Goal: Task Accomplishment & Management: Manage account settings

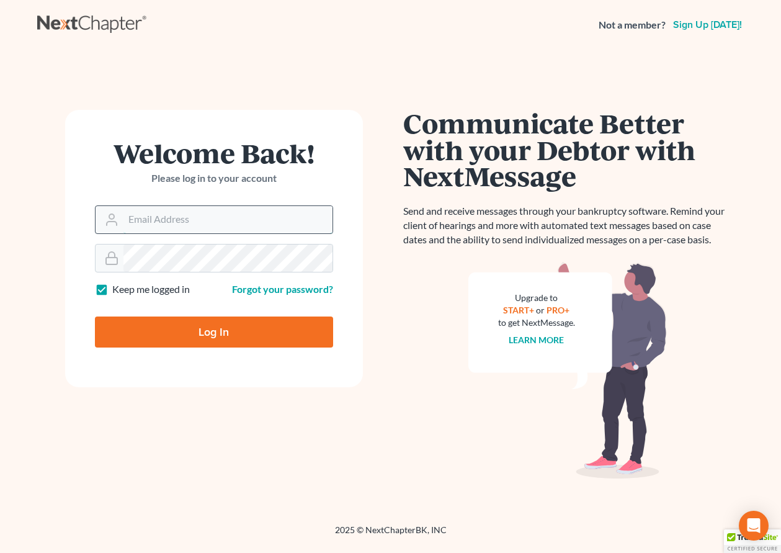
click at [285, 211] on input "Email Address" at bounding box center [227, 219] width 209 height 27
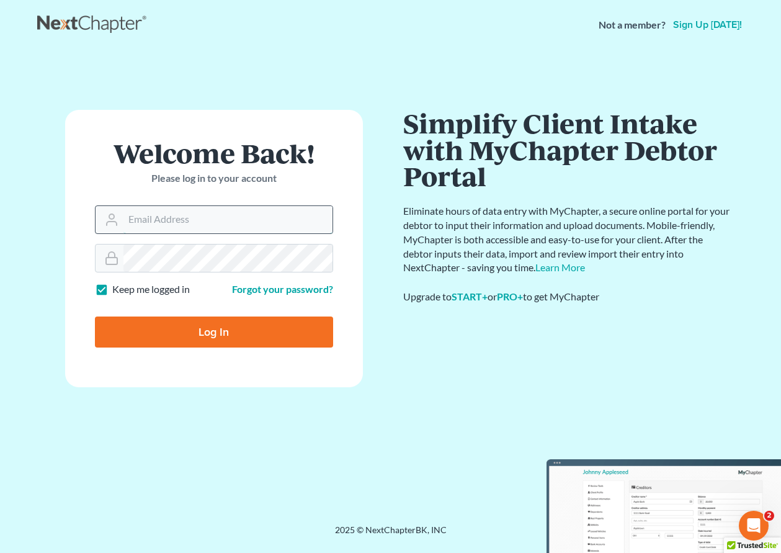
type input "rickpontalion@gmail.com"
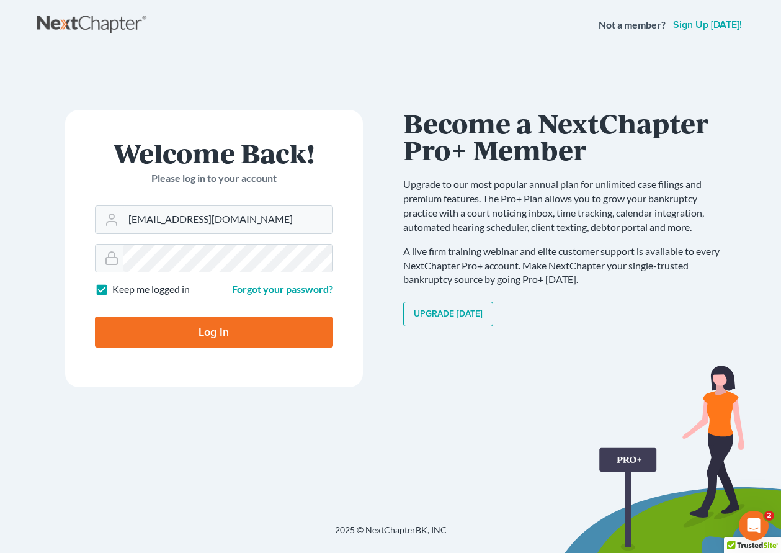
click at [215, 337] on input "Log In" at bounding box center [214, 331] width 238 height 31
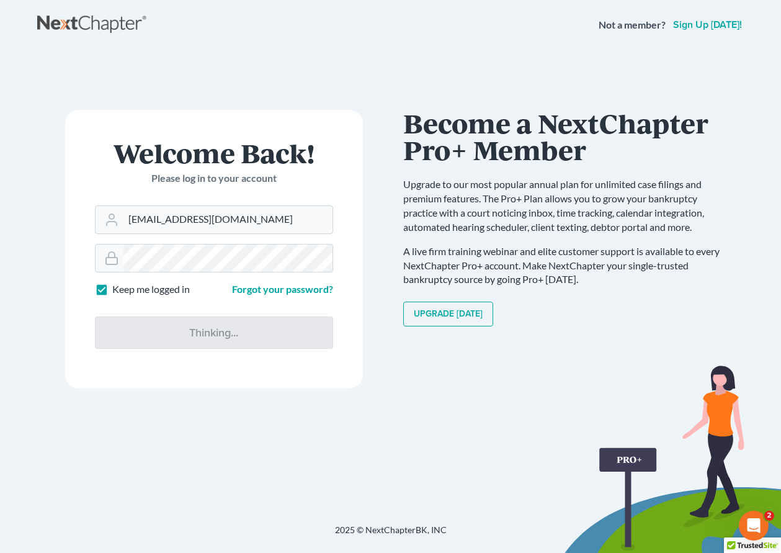
type input "Thinking..."
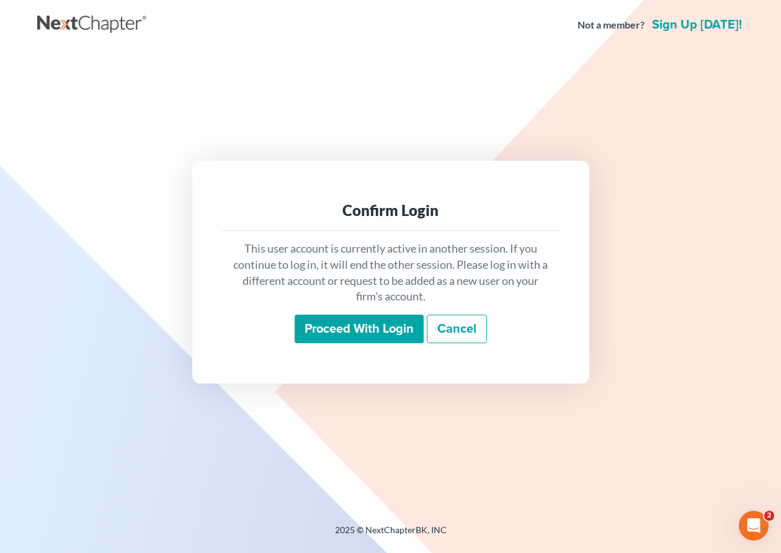
click at [345, 304] on p "This user account is currently active in another session. If you continue to lo…" at bounding box center [390, 273] width 317 height 64
click at [353, 337] on input "Proceed with login" at bounding box center [359, 328] width 129 height 29
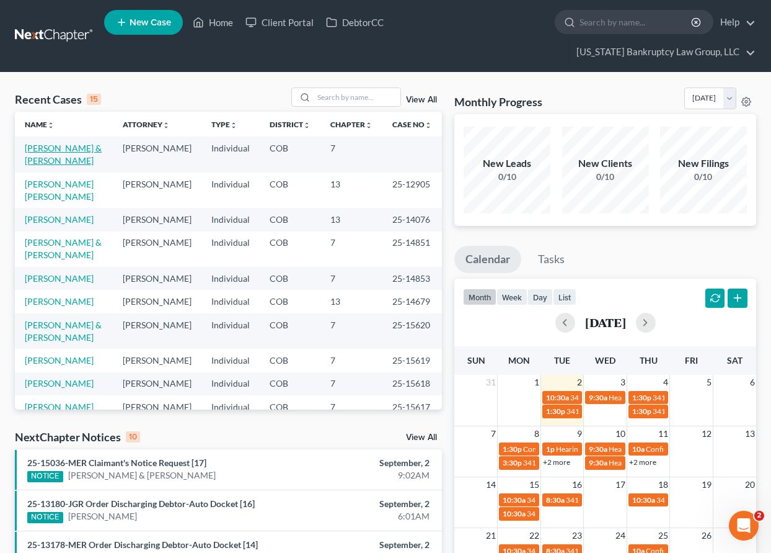
click at [56, 144] on link "[PERSON_NAME] & [PERSON_NAME]" at bounding box center [63, 154] width 77 height 23
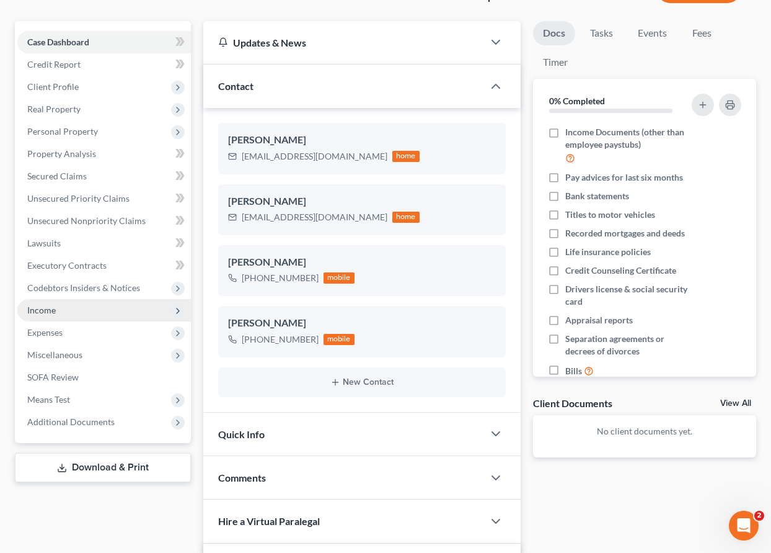
scroll to position [124, 0]
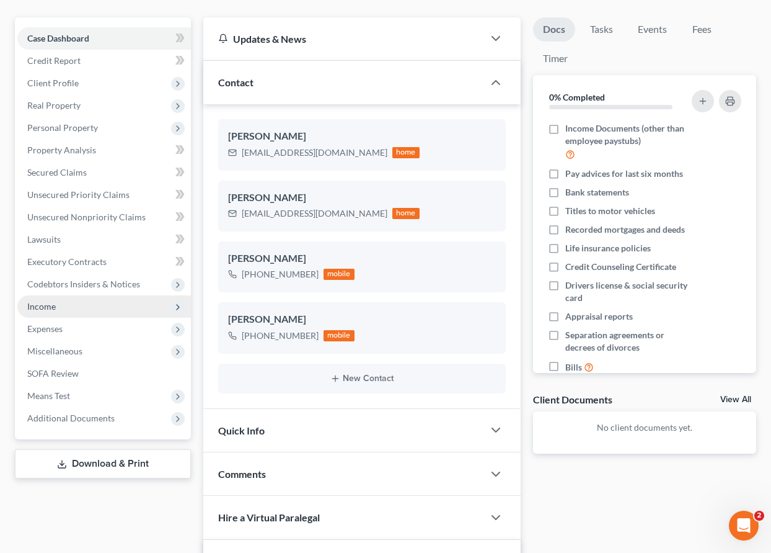
click at [44, 306] on span "Income" at bounding box center [41, 306] width 29 height 11
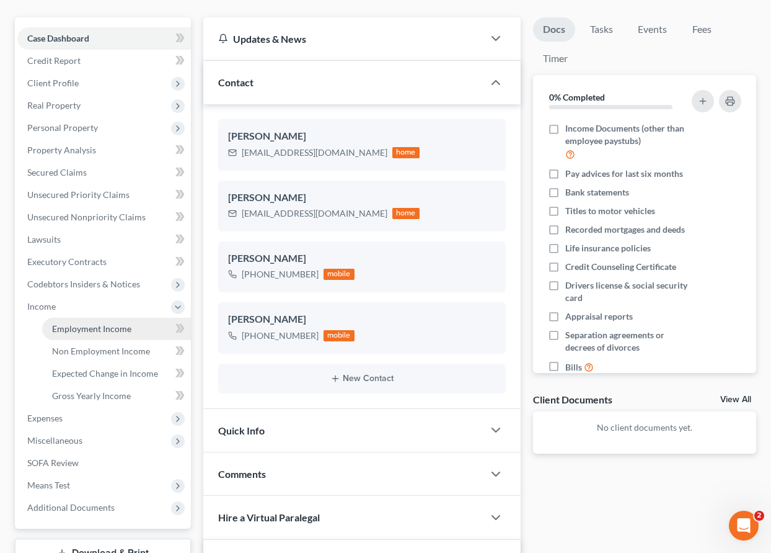
click at [66, 331] on span "Employment Income" at bounding box center [91, 328] width 79 height 11
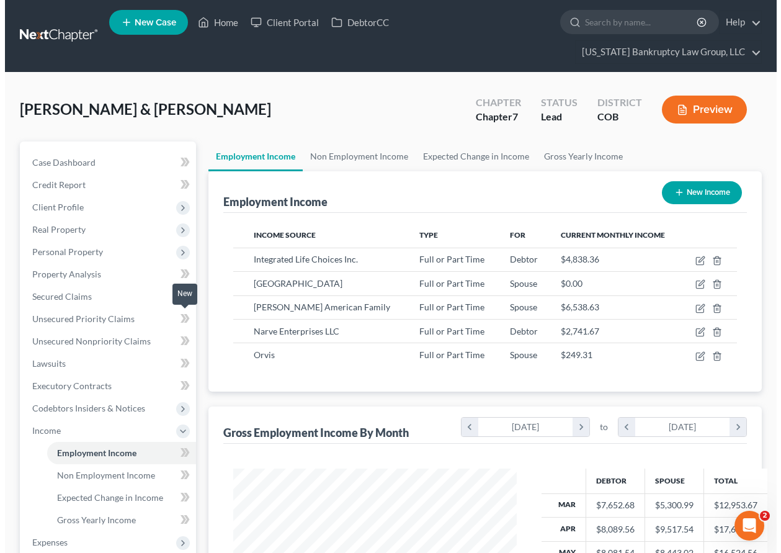
scroll to position [223, 308]
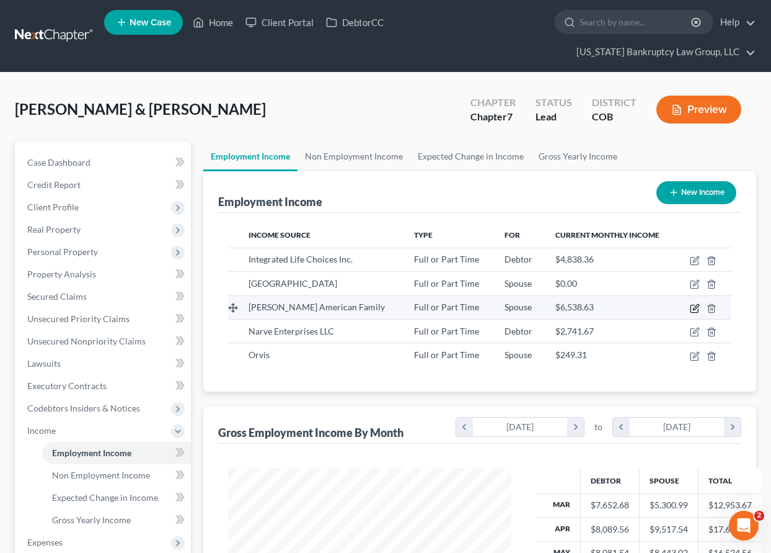
click at [695, 309] on icon "button" at bounding box center [695, 308] width 10 height 10
select select "0"
select select "5"
select select "3"
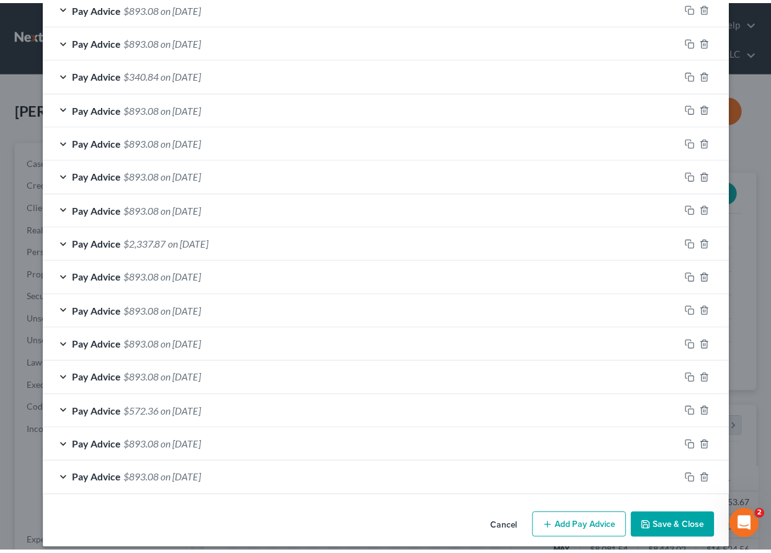
scroll to position [1013, 0]
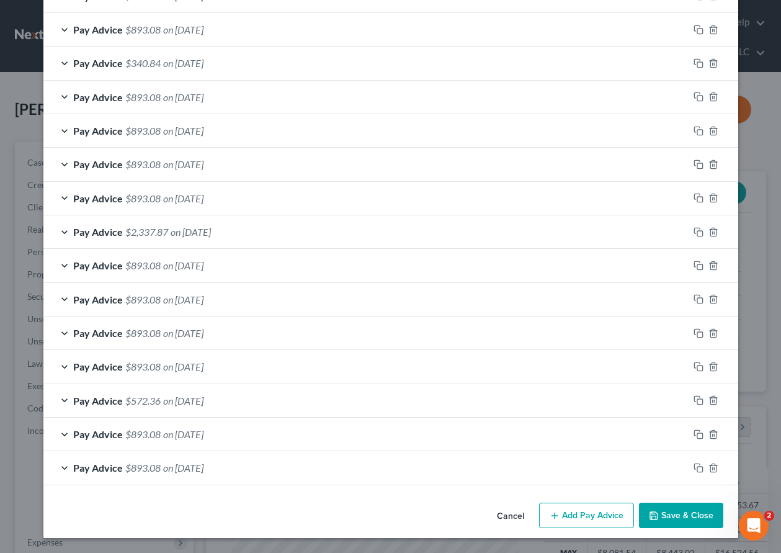
click at [662, 508] on button "Save & Close" at bounding box center [681, 515] width 84 height 26
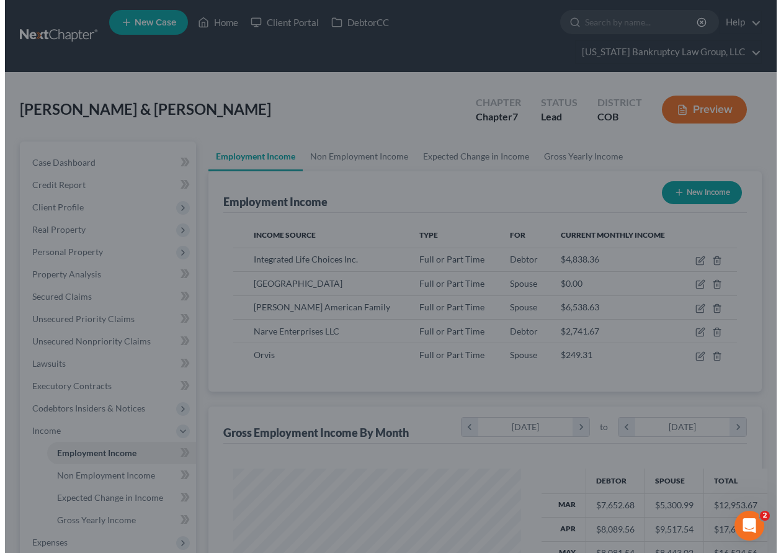
scroll to position [619889, 619803]
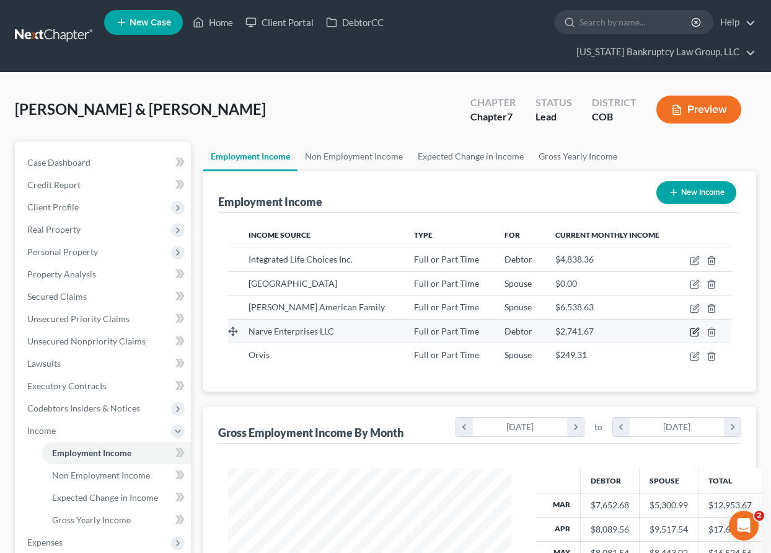
click at [695, 334] on icon "button" at bounding box center [695, 332] width 10 height 10
select select "0"
select select "5"
select select "1"
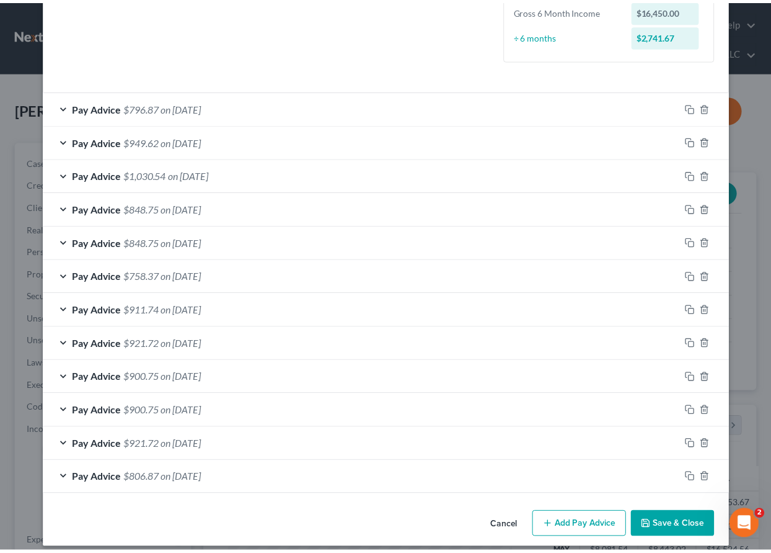
scroll to position [339, 0]
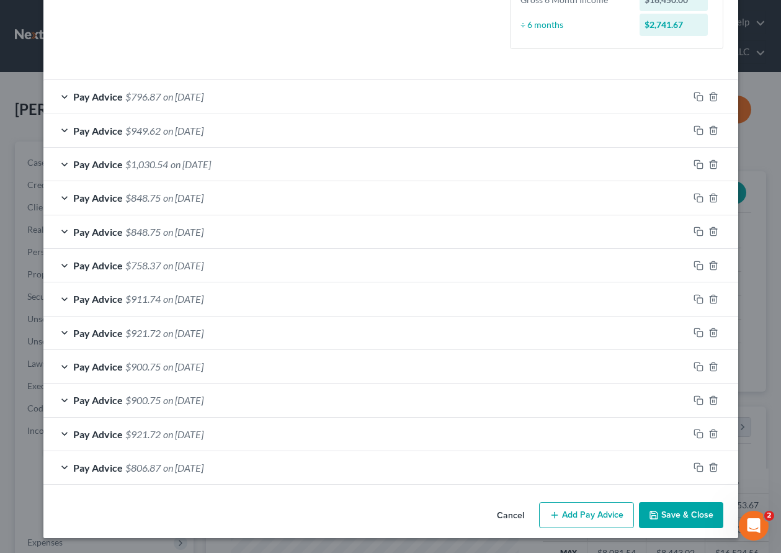
click at [678, 517] on button "Save & Close" at bounding box center [681, 515] width 84 height 26
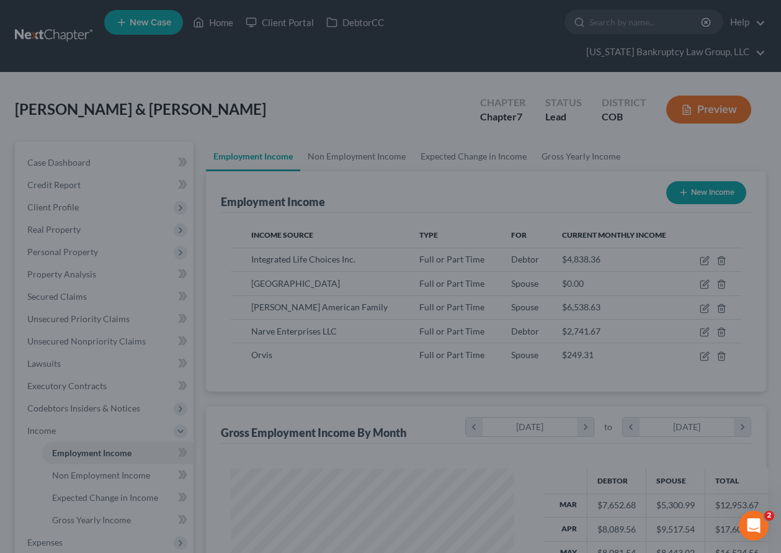
scroll to position [619889, 619803]
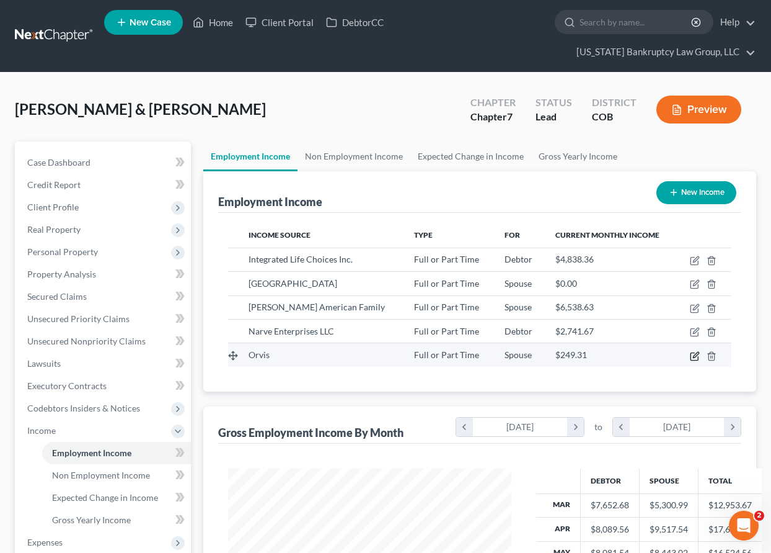
click at [695, 357] on icon "button" at bounding box center [695, 356] width 10 height 10
select select "0"
select select "48"
select select "2"
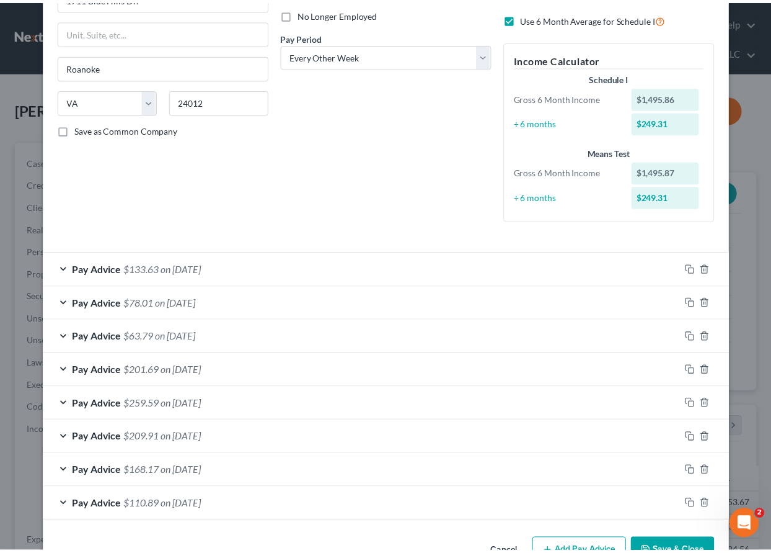
scroll to position [204, 0]
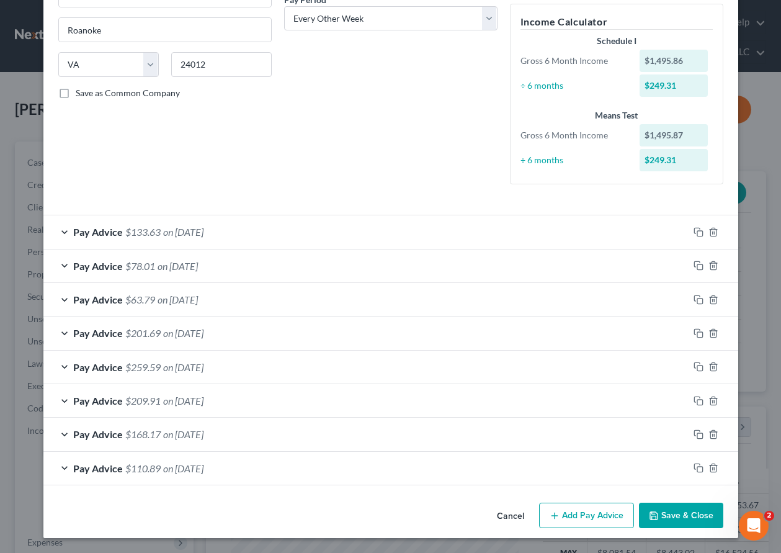
click at [699, 517] on button "Save & Close" at bounding box center [681, 515] width 84 height 26
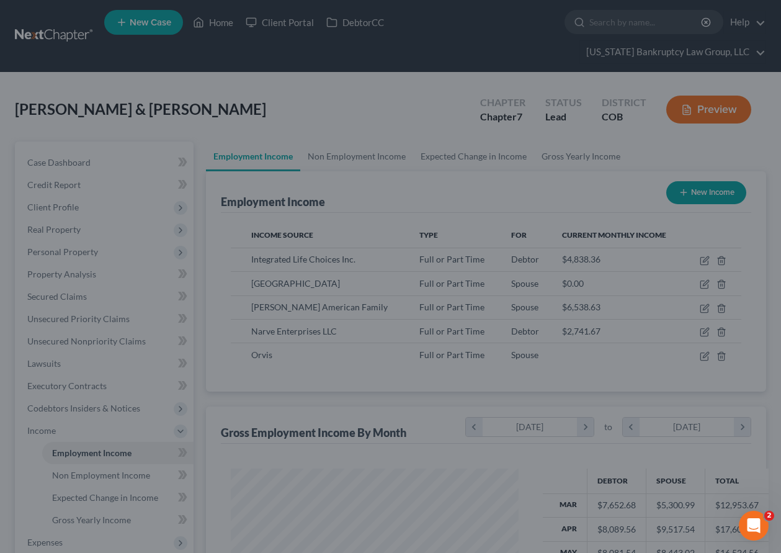
scroll to position [619889, 619803]
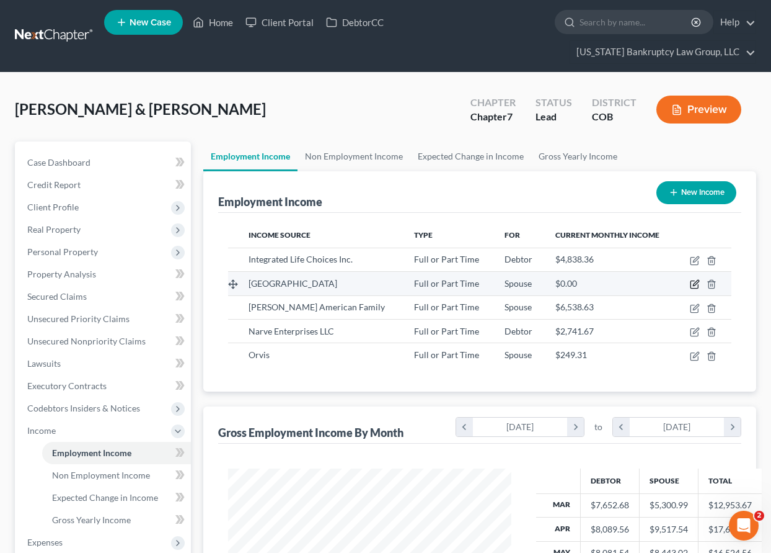
click at [696, 285] on icon "button" at bounding box center [696, 283] width 6 height 6
select select "0"
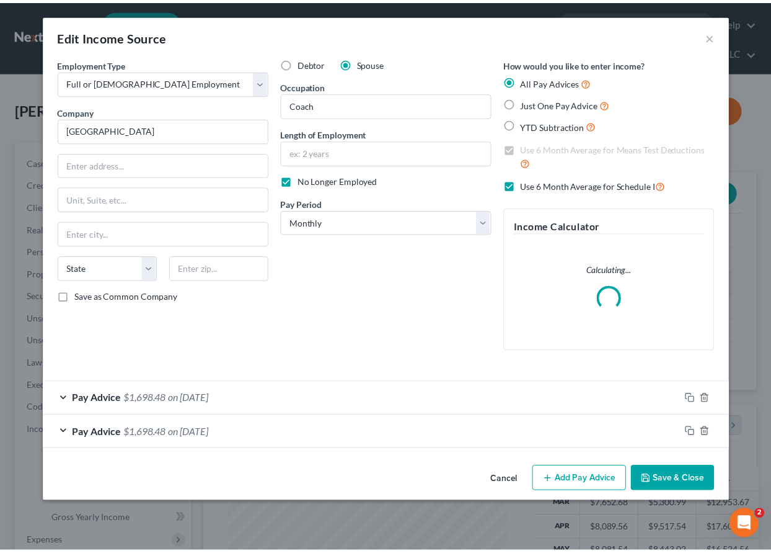
scroll to position [223, 312]
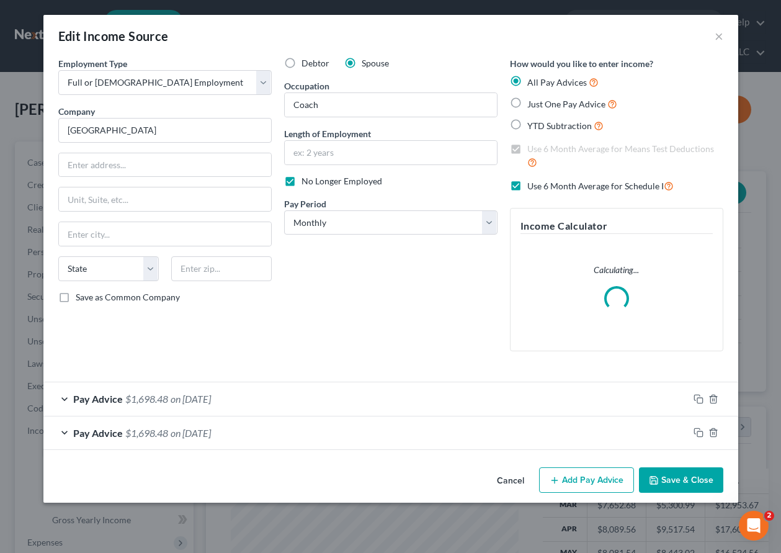
click at [703, 482] on button "Save & Close" at bounding box center [681, 480] width 84 height 26
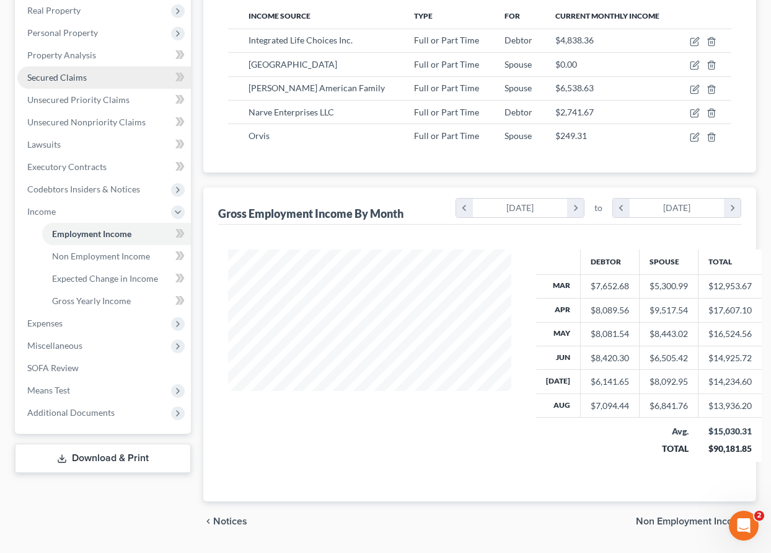
scroll to position [254, 0]
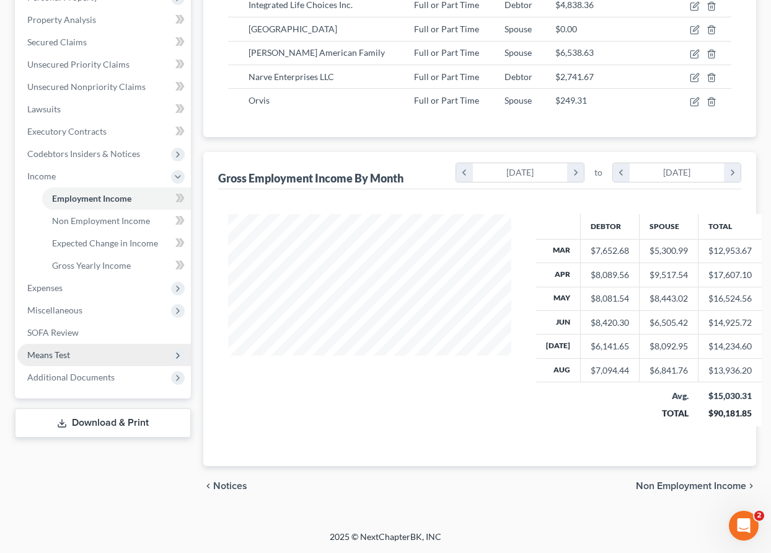
click at [58, 354] on span "Means Test" at bounding box center [48, 354] width 43 height 11
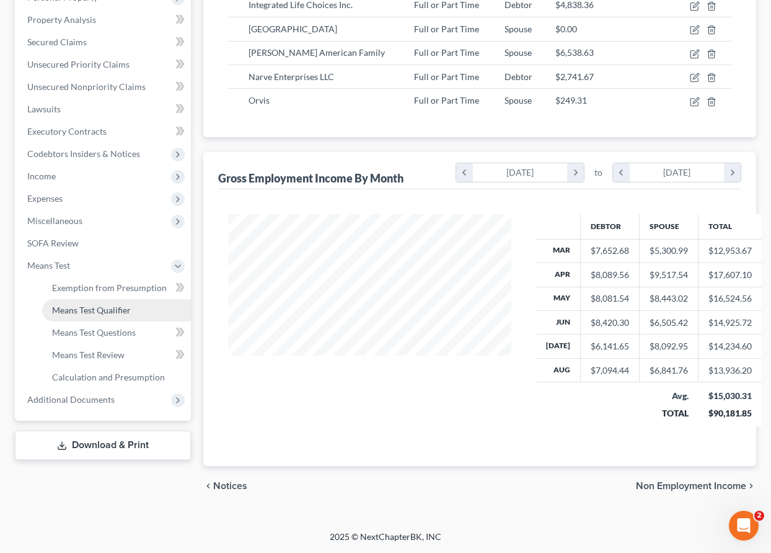
click at [69, 310] on span "Means Test Qualifier" at bounding box center [91, 309] width 79 height 11
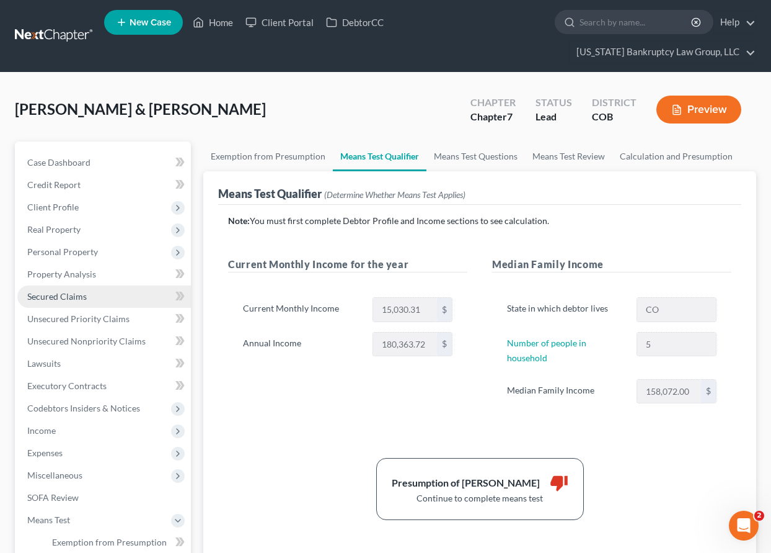
click at [68, 287] on link "Secured Claims" at bounding box center [104, 296] width 174 height 22
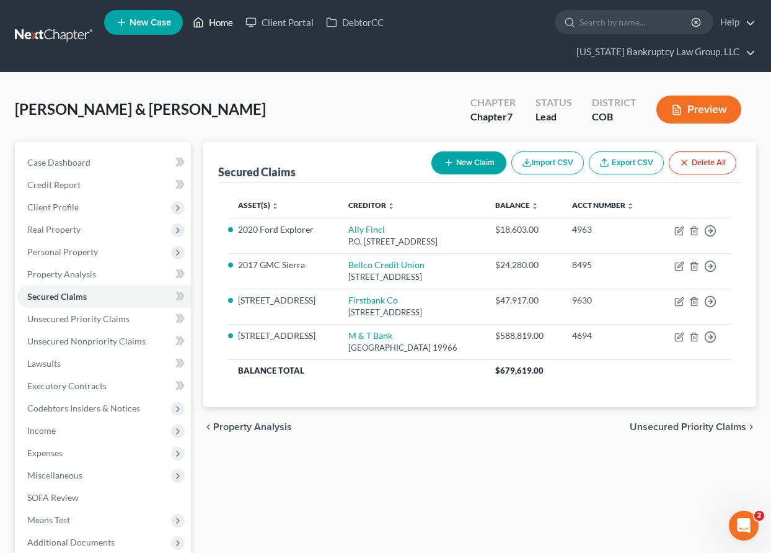
click at [224, 22] on link "Home" at bounding box center [213, 22] width 53 height 22
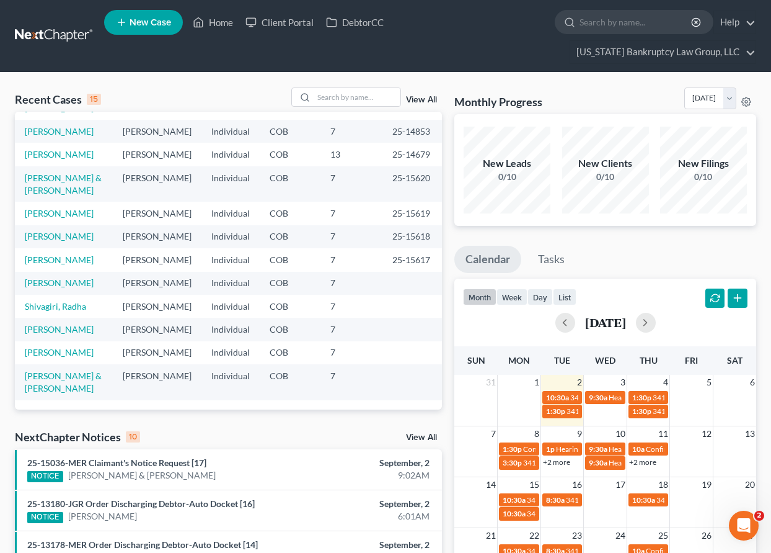
scroll to position [186, 0]
click at [358, 99] on input "search" at bounding box center [357, 97] width 87 height 18
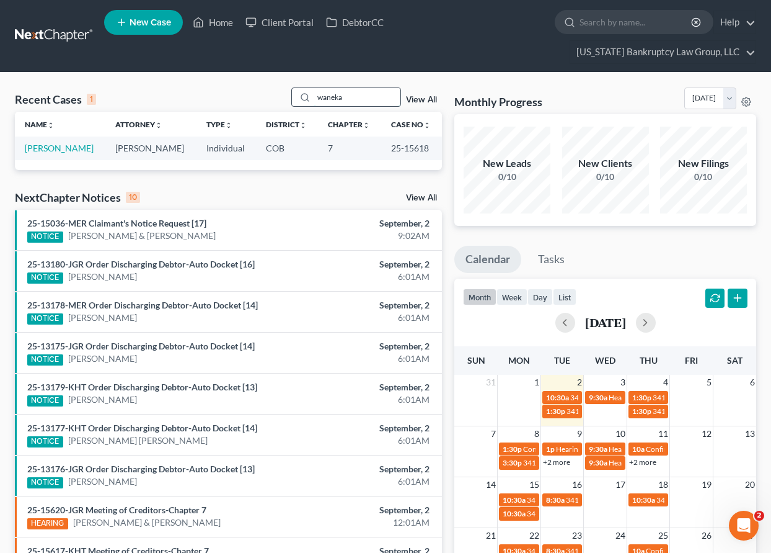
scroll to position [0, 0]
type input "waneka"
click at [78, 146] on link "[PERSON_NAME]" at bounding box center [59, 148] width 69 height 11
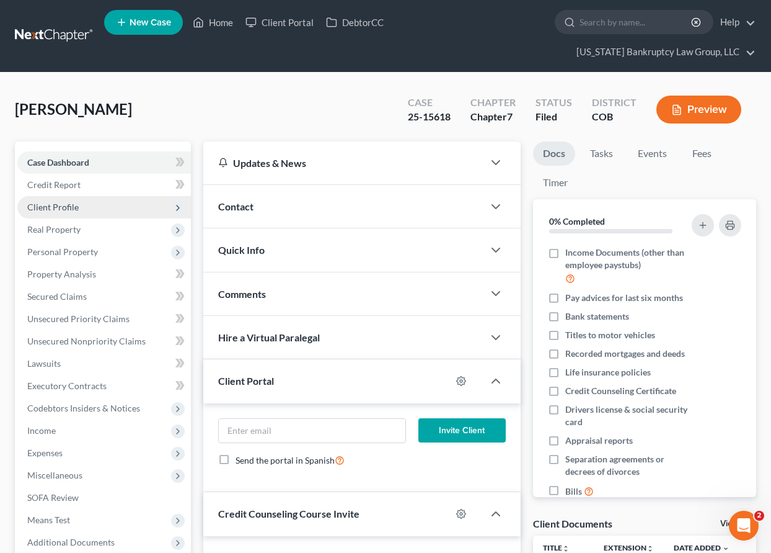
click at [62, 200] on span "Client Profile" at bounding box center [104, 207] width 174 height 22
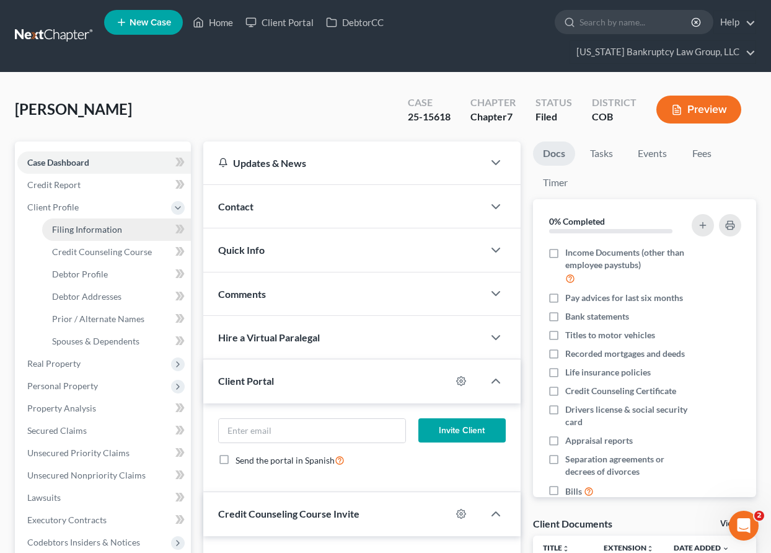
click at [78, 226] on span "Filing Information" at bounding box center [87, 229] width 70 height 11
select select "1"
select select "0"
select select "5"
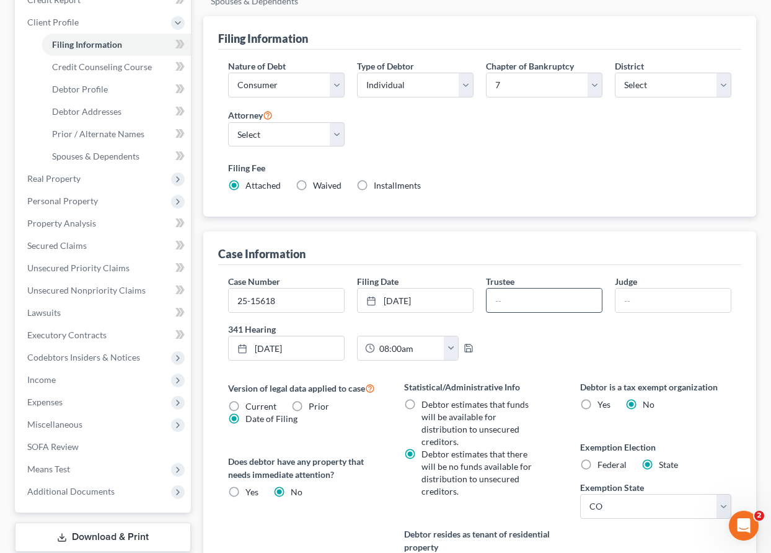
scroll to position [186, 0]
click at [600, 144] on div "Nature of Debt Select Business Consumer Other Nature of Business Select Clearin…" at bounding box center [480, 129] width 516 height 143
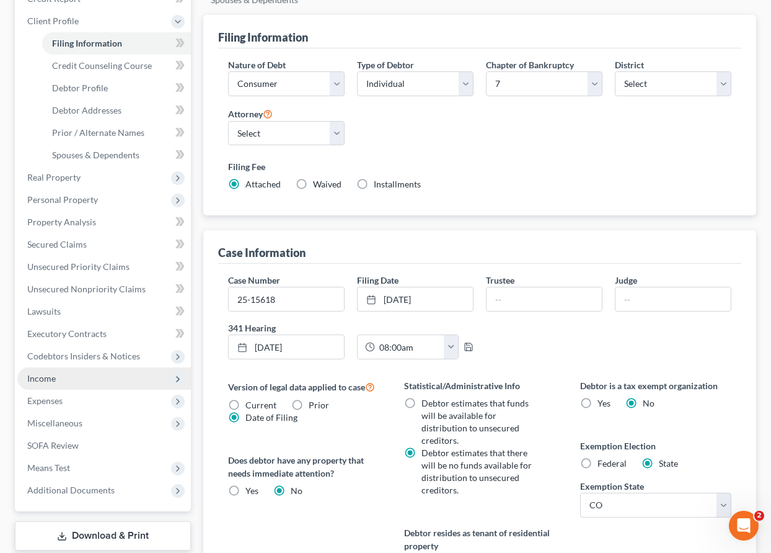
click at [45, 376] on span "Income" at bounding box center [41, 378] width 29 height 11
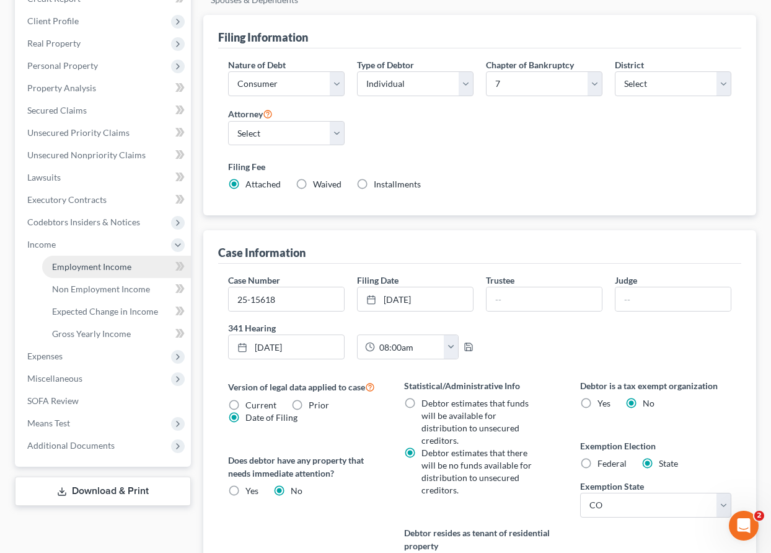
click at [87, 266] on span "Employment Income" at bounding box center [91, 266] width 79 height 11
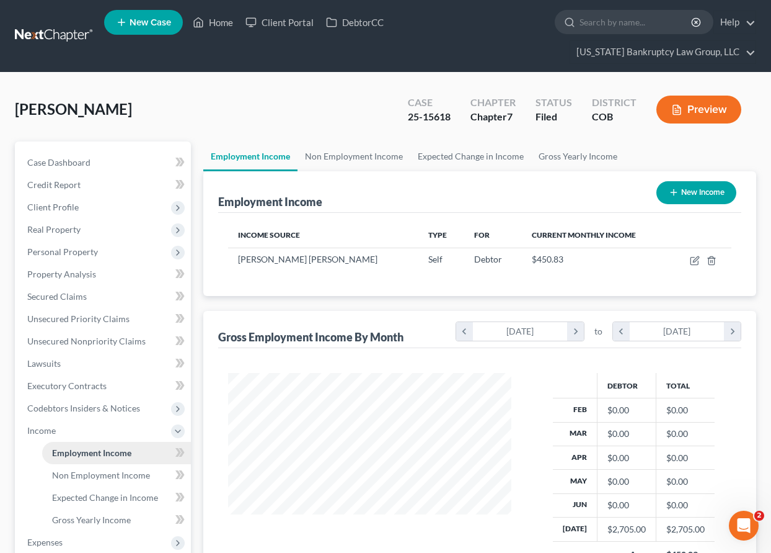
scroll to position [223, 308]
click at [117, 472] on span "Non Employment Income" at bounding box center [101, 474] width 98 height 11
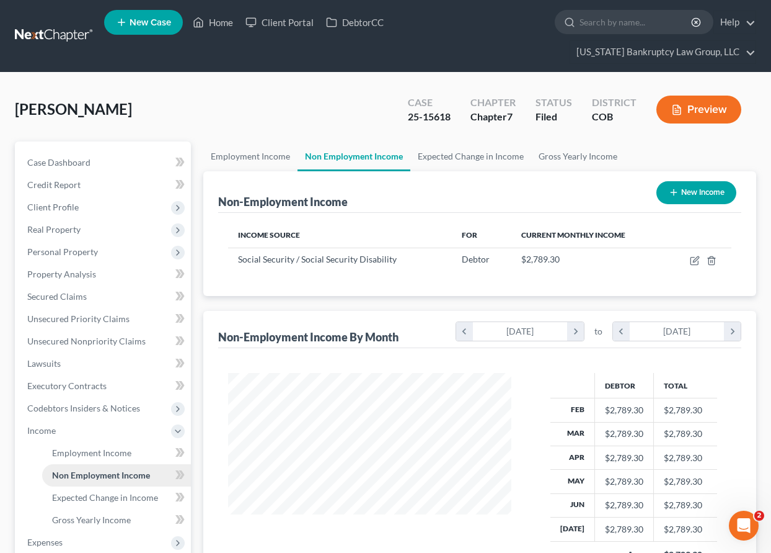
scroll to position [223, 308]
click at [80, 321] on span "Unsecured Priority Claims" at bounding box center [78, 318] width 102 height 11
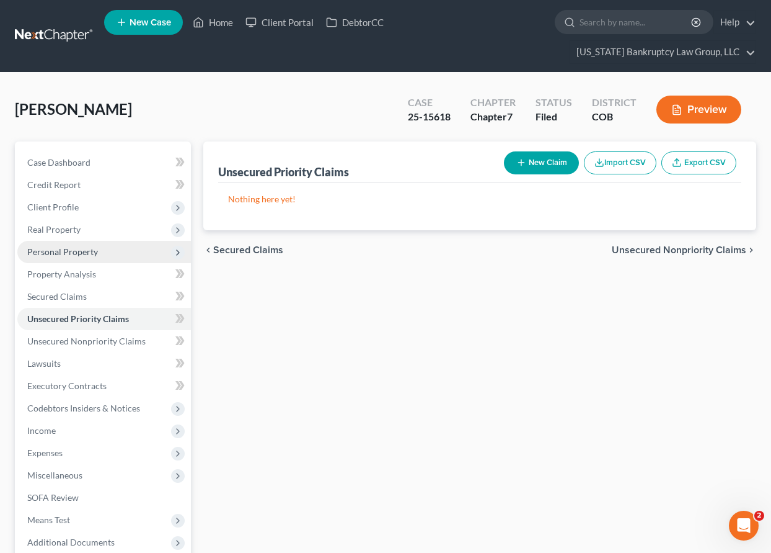
click at [71, 252] on span "Personal Property" at bounding box center [62, 251] width 71 height 11
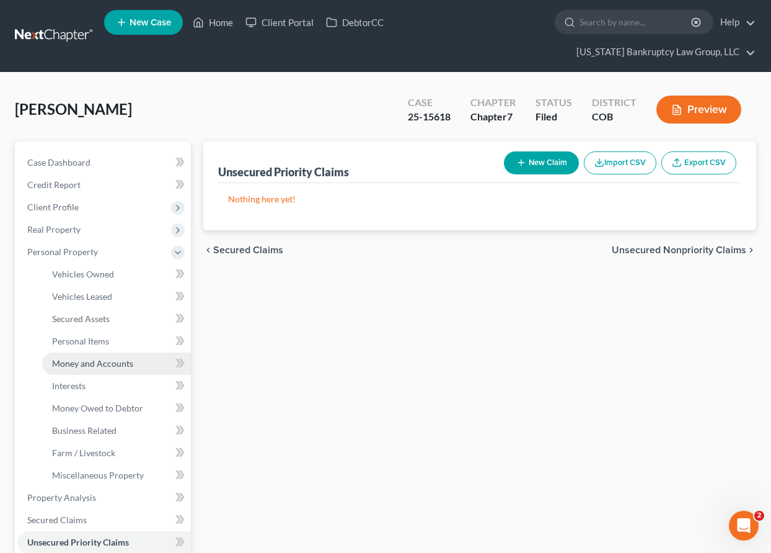
click at [91, 364] on span "Money and Accounts" at bounding box center [92, 363] width 81 height 11
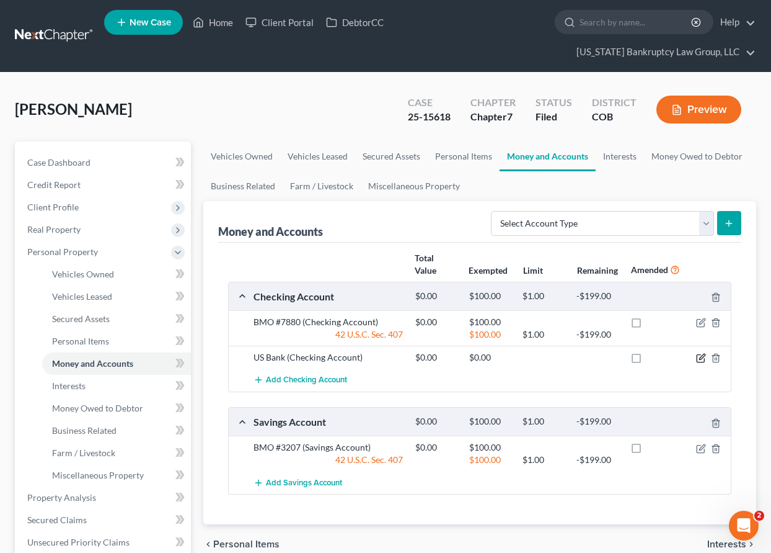
click at [699, 358] on icon "button" at bounding box center [701, 358] width 10 height 10
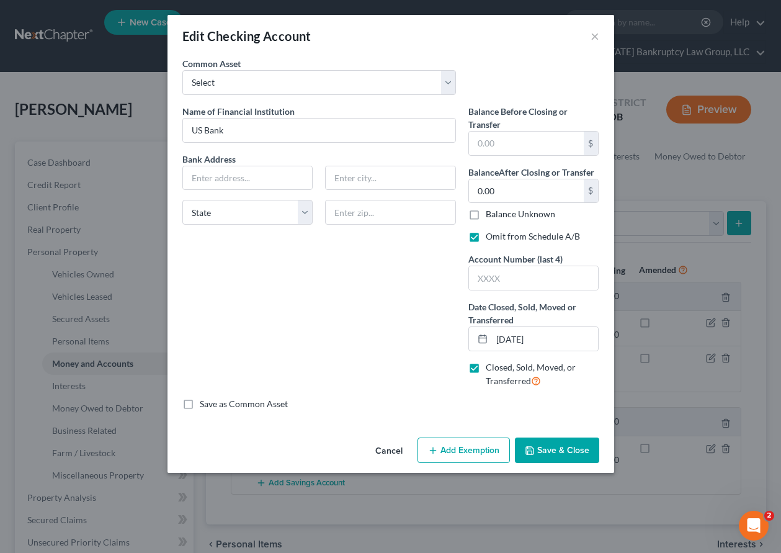
click at [401, 450] on button "Cancel" at bounding box center [388, 450] width 47 height 25
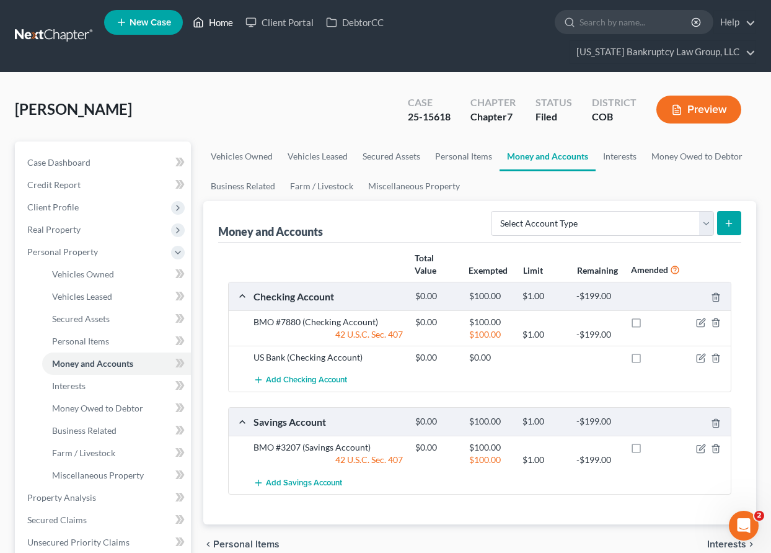
click at [227, 20] on link "Home" at bounding box center [213, 22] width 53 height 22
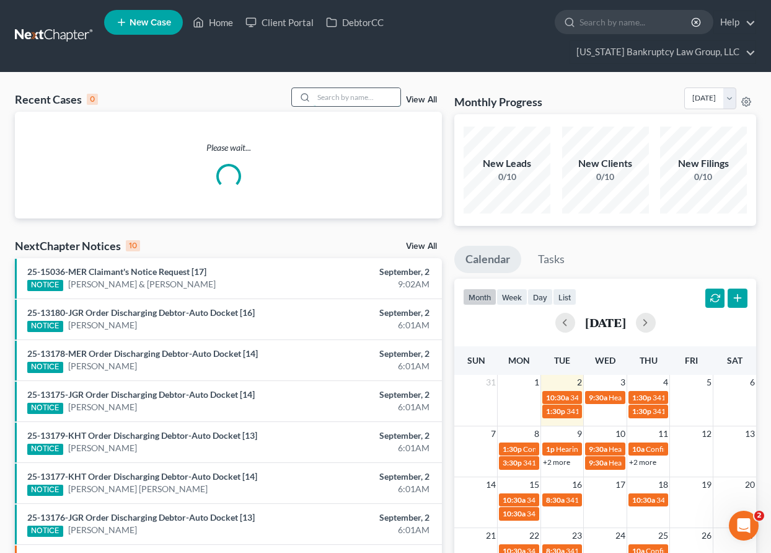
click at [357, 92] on input "search" at bounding box center [357, 97] width 87 height 18
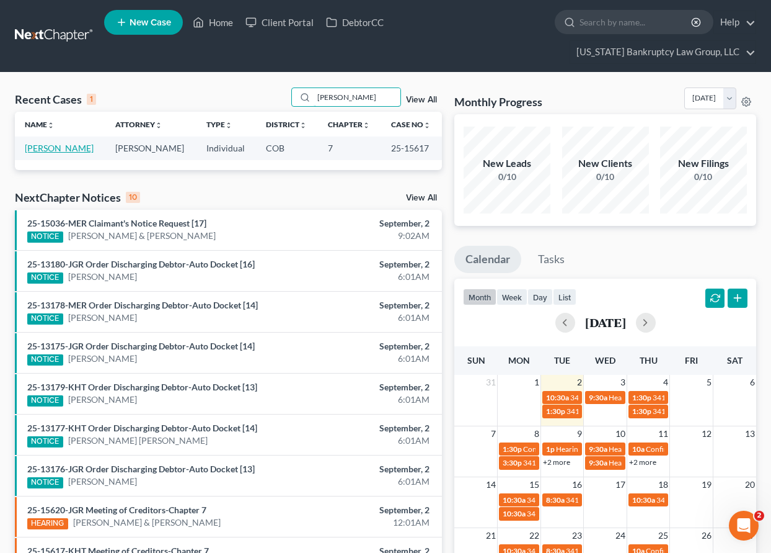
type input "[PERSON_NAME]"
click at [55, 149] on link "[PERSON_NAME]" at bounding box center [59, 148] width 69 height 11
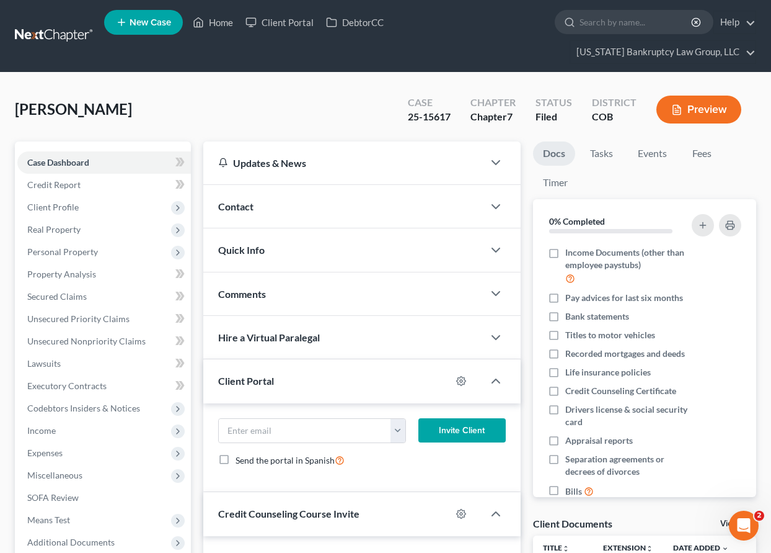
click at [355, 45] on ul "New Case Home Client Portal DebtorCC - No Result - See all results Or Press Ent…" at bounding box center [430, 36] width 652 height 60
click at [73, 251] on span "Personal Property" at bounding box center [62, 251] width 71 height 11
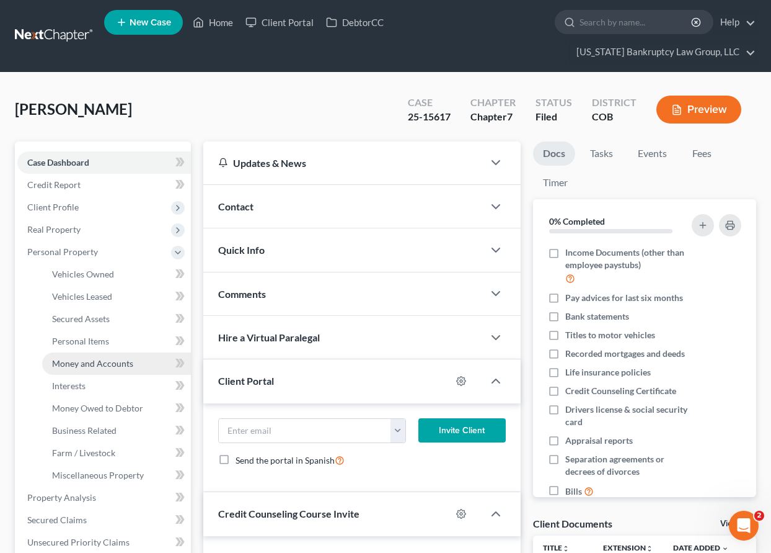
click at [82, 360] on span "Money and Accounts" at bounding box center [92, 363] width 81 height 11
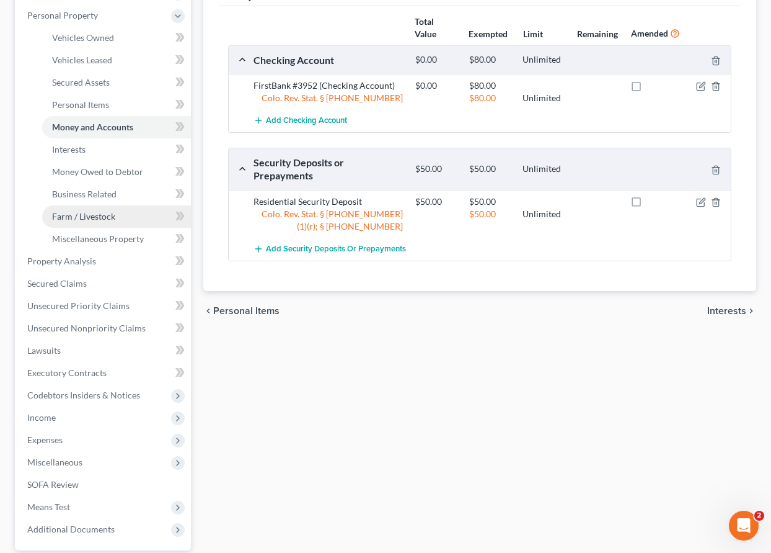
scroll to position [248, 0]
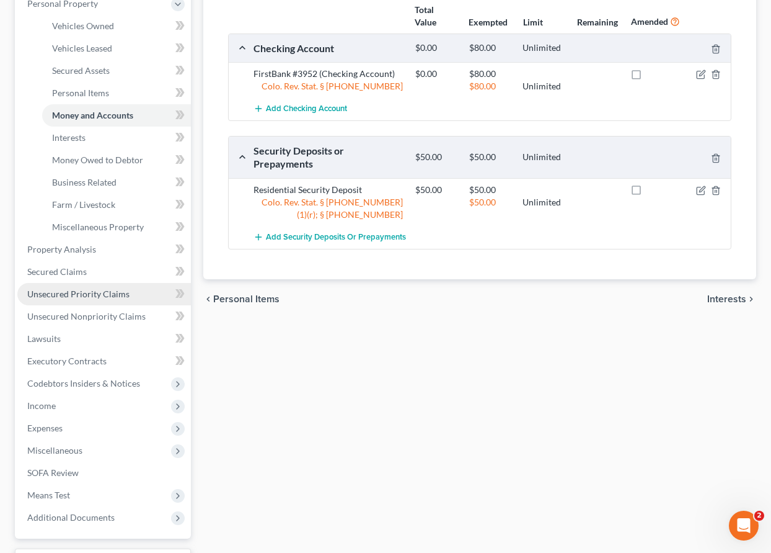
click at [91, 287] on link "Unsecured Priority Claims" at bounding box center [104, 294] width 174 height 22
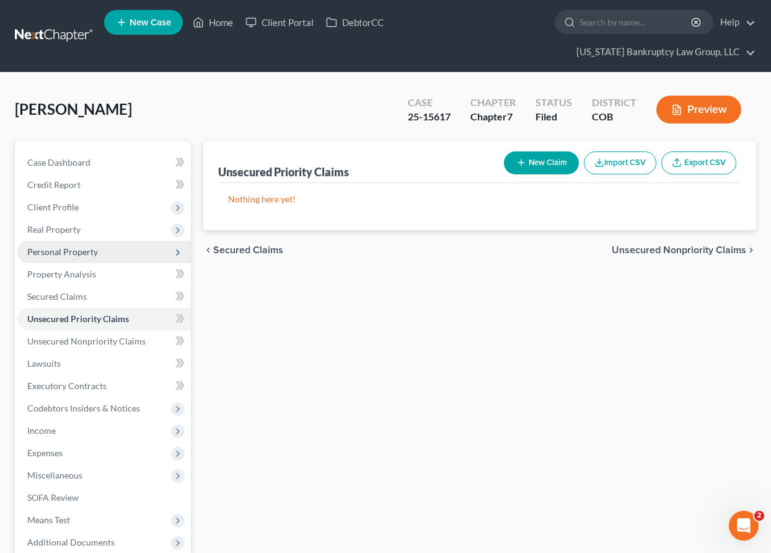
click at [63, 249] on span "Personal Property" at bounding box center [62, 251] width 71 height 11
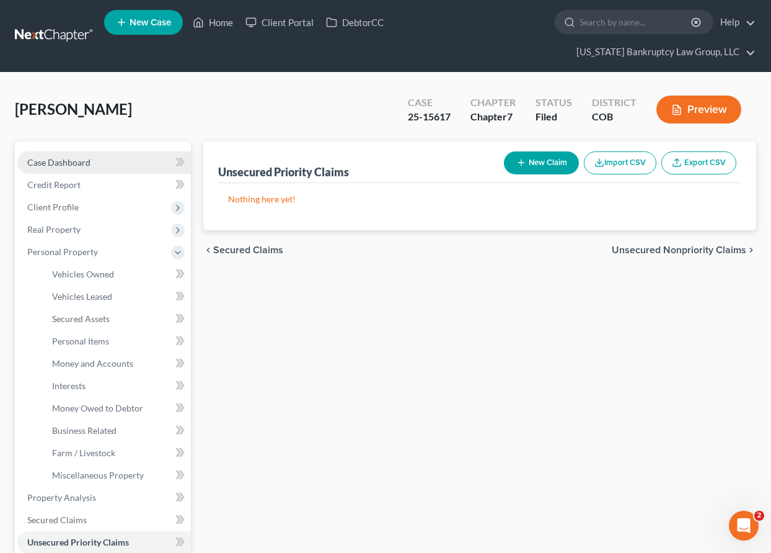
click at [77, 162] on span "Case Dashboard" at bounding box center [58, 162] width 63 height 11
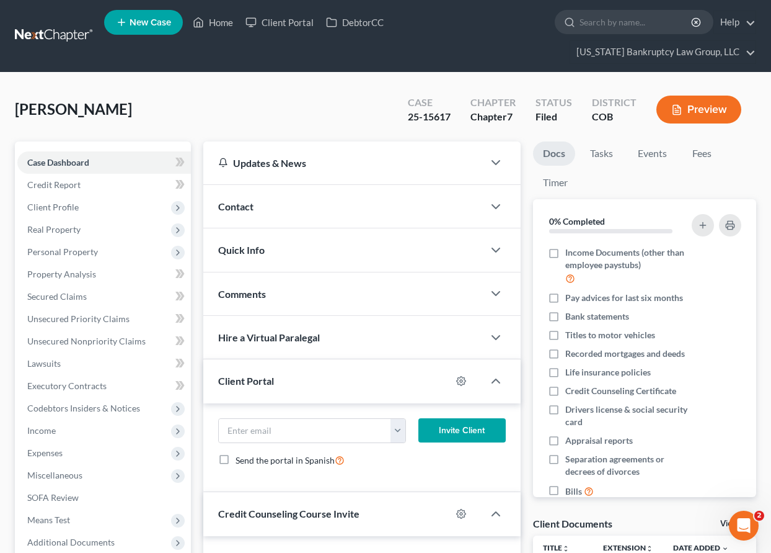
click at [250, 206] on span "Contact" at bounding box center [235, 206] width 35 height 12
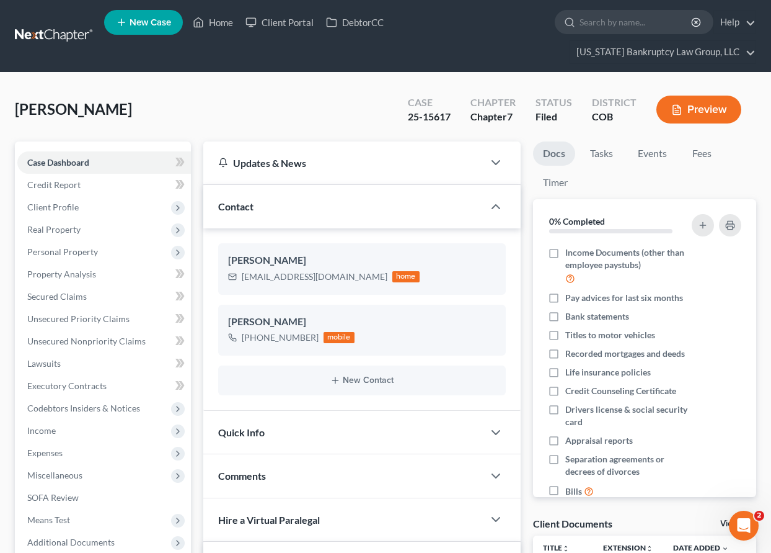
click at [326, 104] on div "[PERSON_NAME] Upgraded Case 25-15617 Chapter Chapter 7 Status Filed District CO…" at bounding box center [386, 114] width 742 height 54
click at [61, 210] on span "Client Profile" at bounding box center [52, 207] width 51 height 11
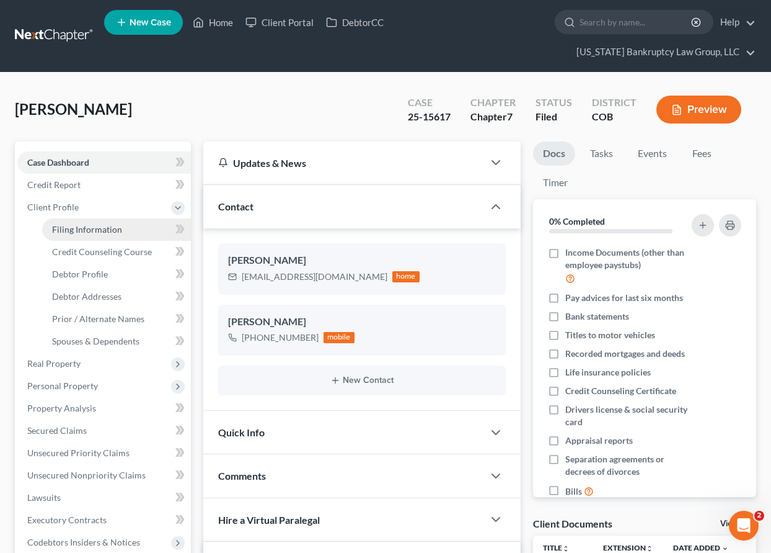
click at [78, 227] on span "Filing Information" at bounding box center [87, 229] width 70 height 11
select select "1"
select select "0"
select select "11"
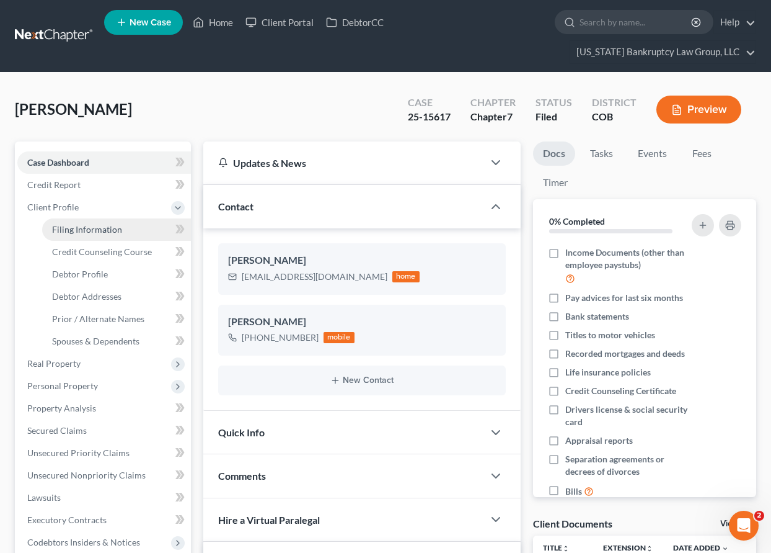
select select "0"
select select "5"
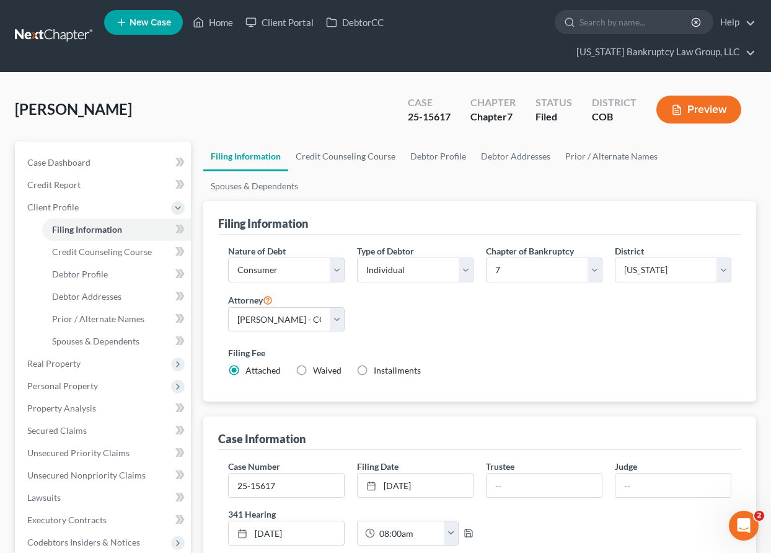
click at [345, 105] on div "[PERSON_NAME] Upgraded Case 25-15617 Chapter Chapter 7 Status Filed District CO…" at bounding box center [386, 114] width 742 height 54
click at [73, 384] on span "Personal Property" at bounding box center [62, 385] width 71 height 11
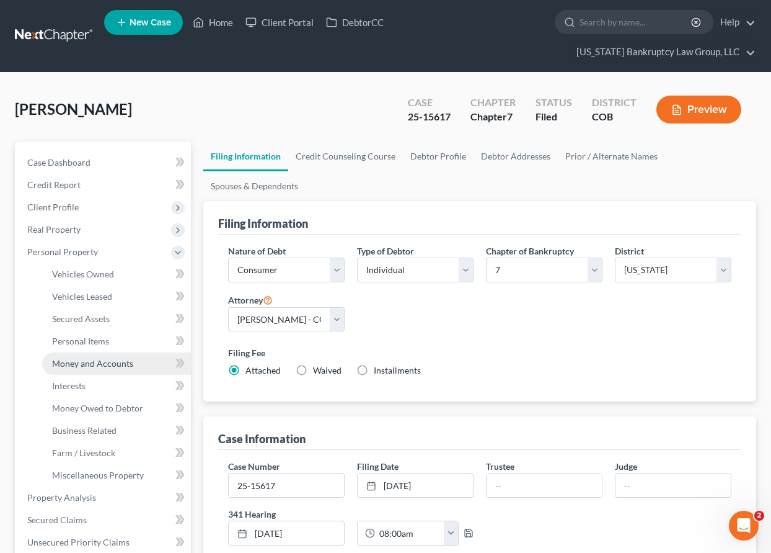
click at [84, 366] on span "Money and Accounts" at bounding box center [92, 363] width 81 height 11
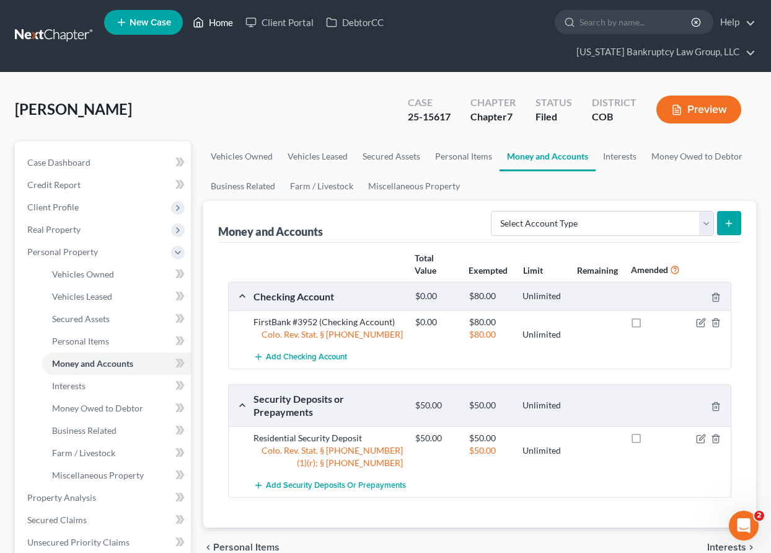
click at [228, 19] on link "Home" at bounding box center [213, 22] width 53 height 22
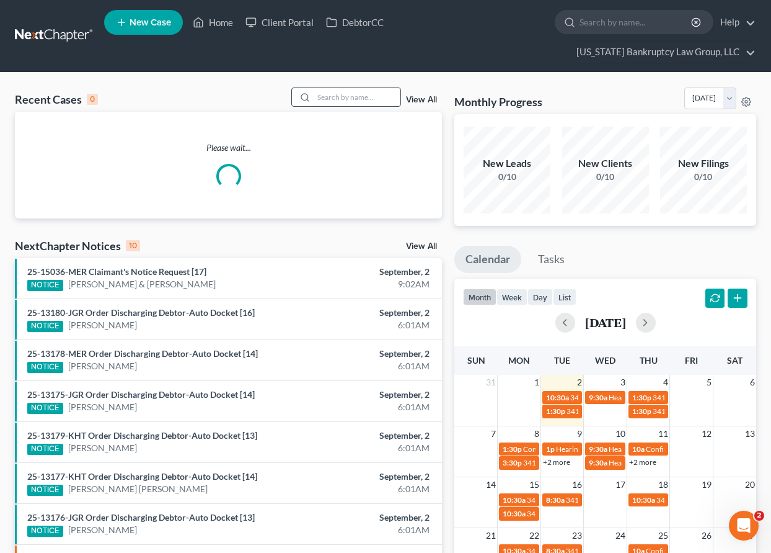
click at [339, 96] on input "search" at bounding box center [357, 97] width 87 height 18
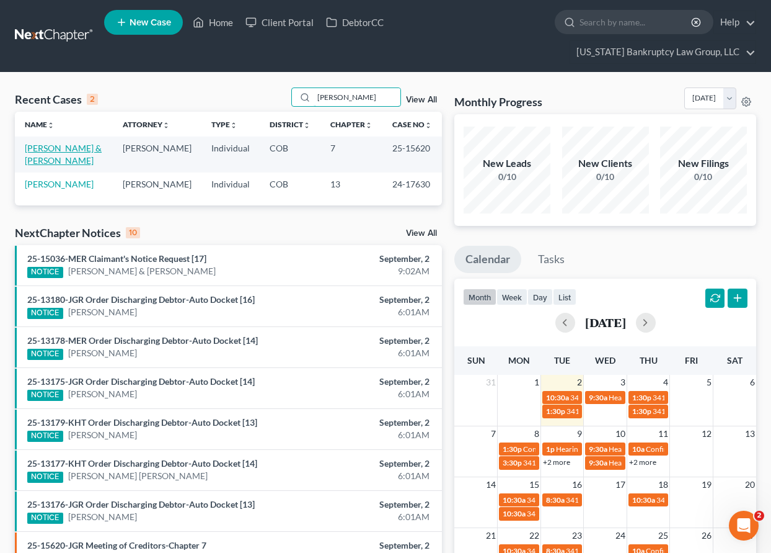
type input "[PERSON_NAME]"
click at [62, 150] on link "[PERSON_NAME] & [PERSON_NAME]" at bounding box center [63, 154] width 77 height 23
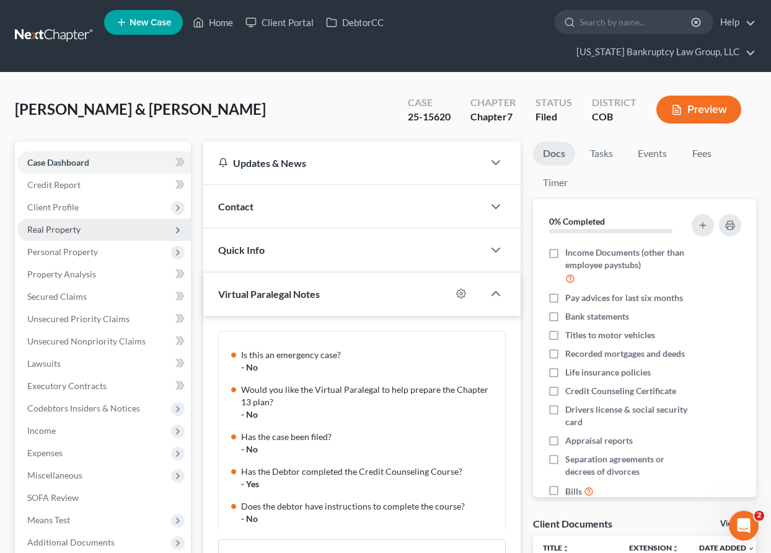
scroll to position [148, 0]
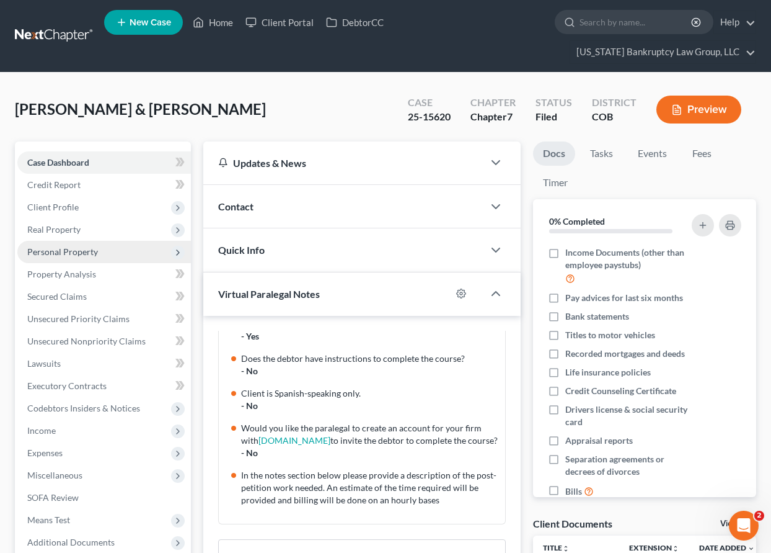
click at [50, 249] on span "Personal Property" at bounding box center [62, 251] width 71 height 11
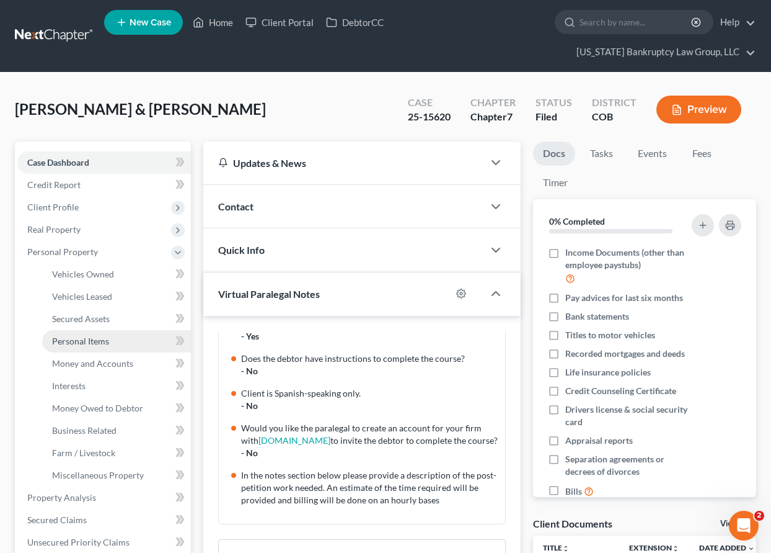
click at [73, 338] on span "Personal Items" at bounding box center [80, 340] width 57 height 11
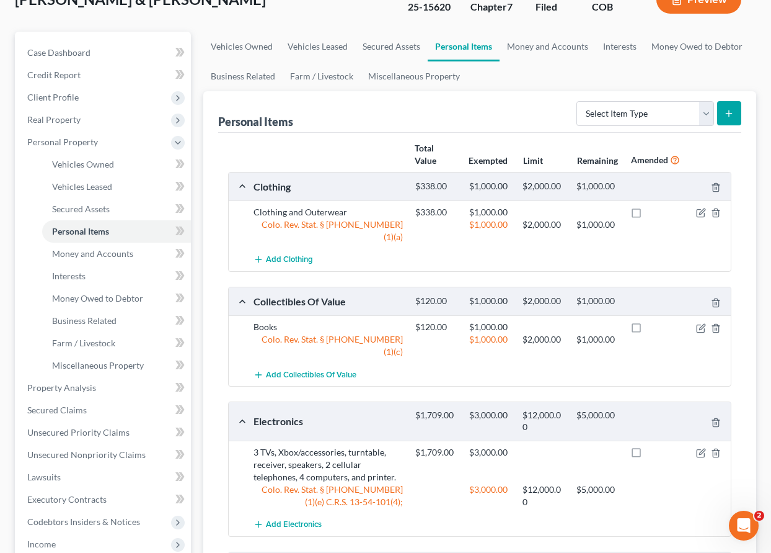
scroll to position [186, 0]
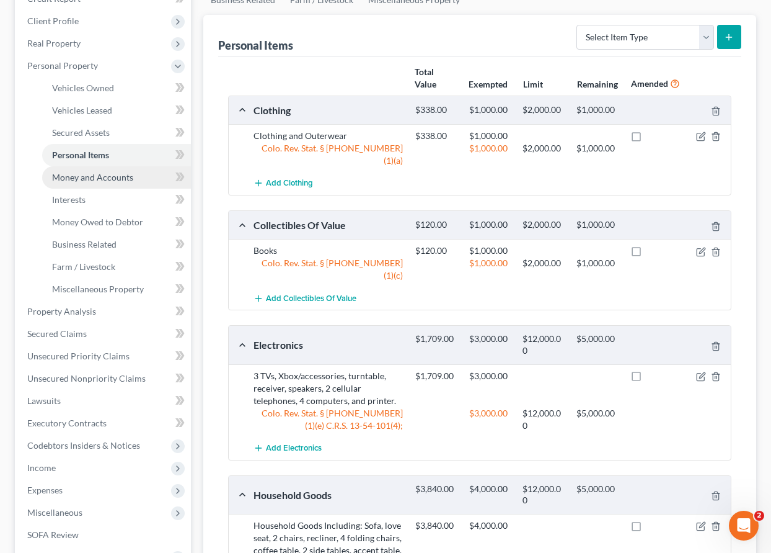
click at [92, 177] on span "Money and Accounts" at bounding box center [92, 177] width 81 height 11
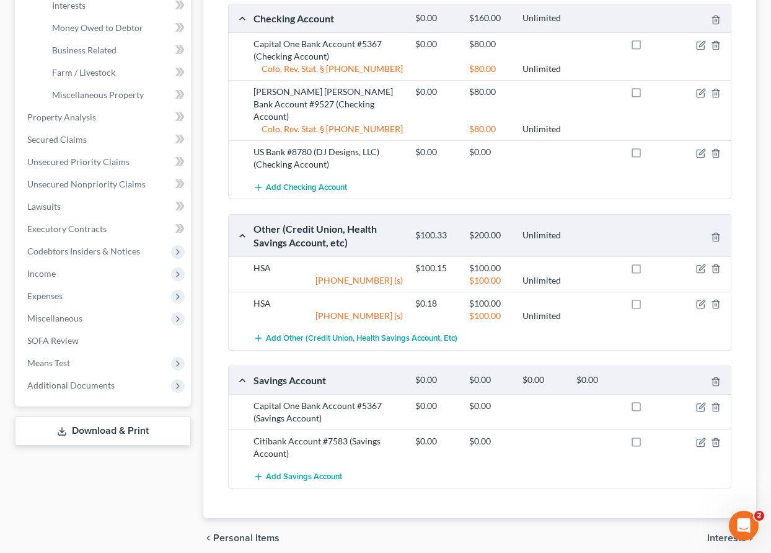
scroll to position [358, 0]
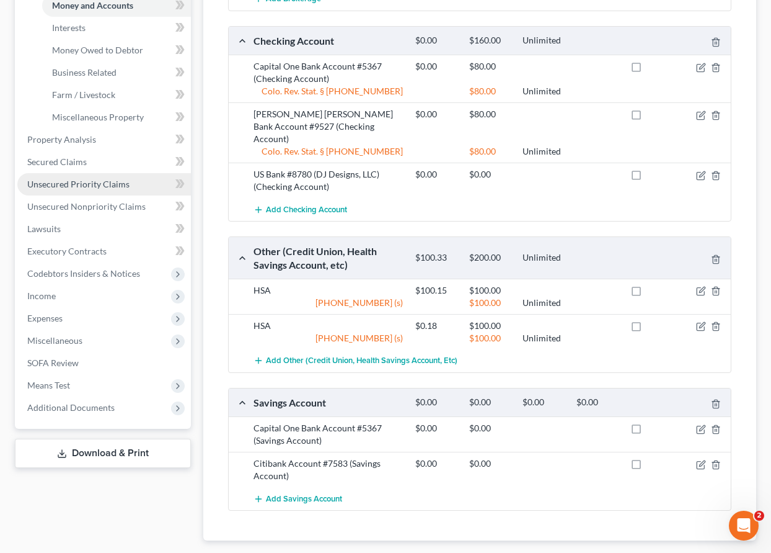
click at [71, 184] on span "Unsecured Priority Claims" at bounding box center [78, 184] width 102 height 11
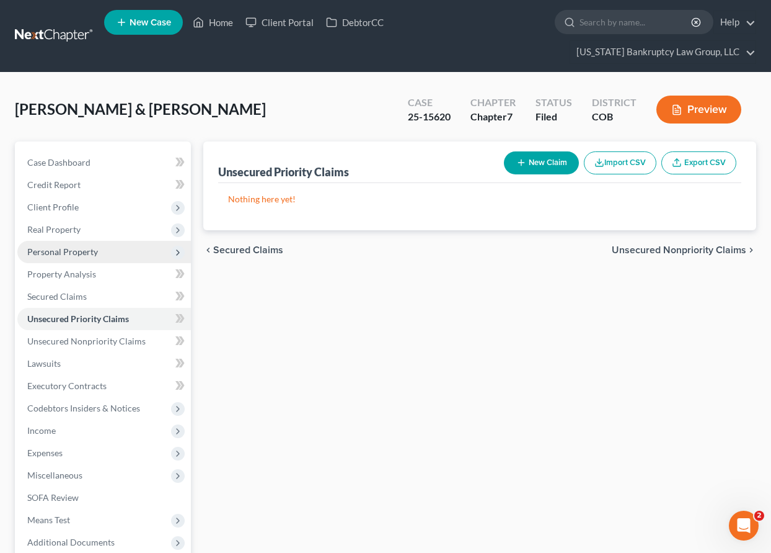
click at [68, 249] on span "Personal Property" at bounding box center [62, 251] width 71 height 11
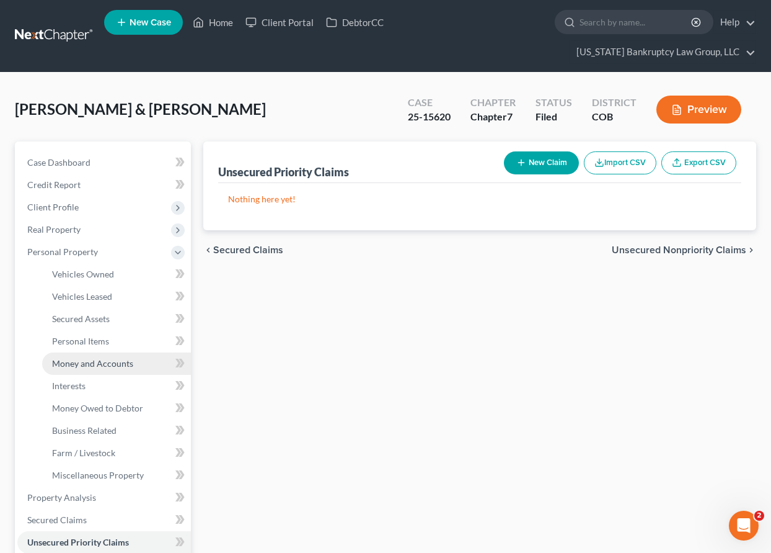
click at [84, 363] on span "Money and Accounts" at bounding box center [92, 363] width 81 height 11
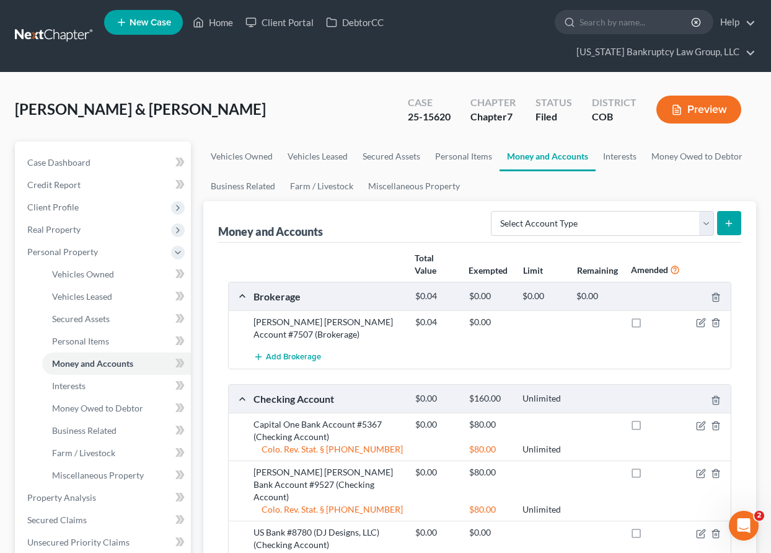
click at [348, 85] on div "[PERSON_NAME] & [PERSON_NAME], [PERSON_NAME] Case 25-15620 Chapter Chapter 7 St…" at bounding box center [385, 518] width 771 height 890
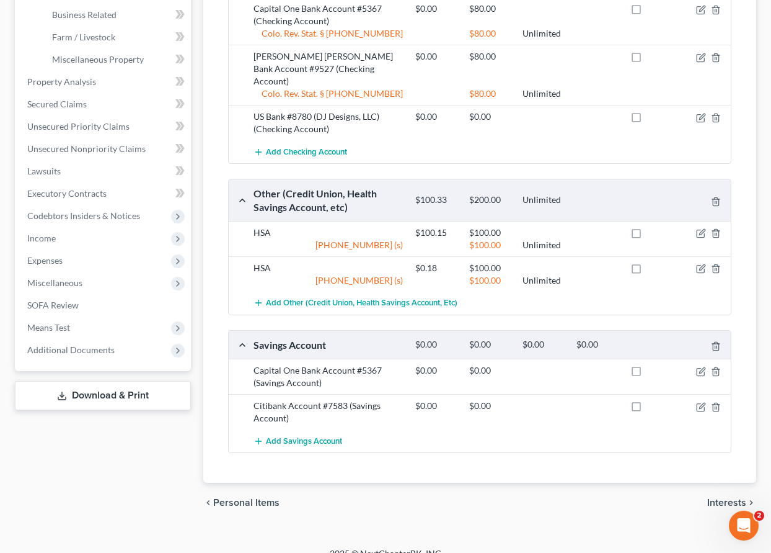
scroll to position [420, 0]
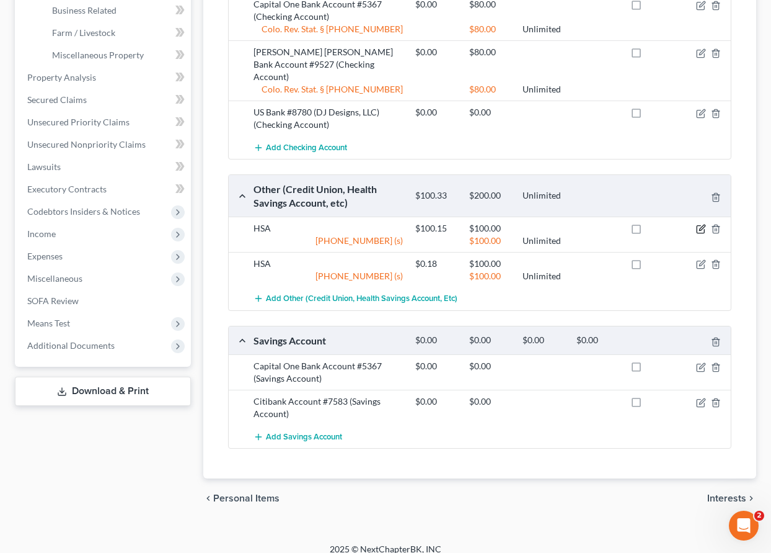
click at [699, 224] on icon "button" at bounding box center [701, 229] width 10 height 10
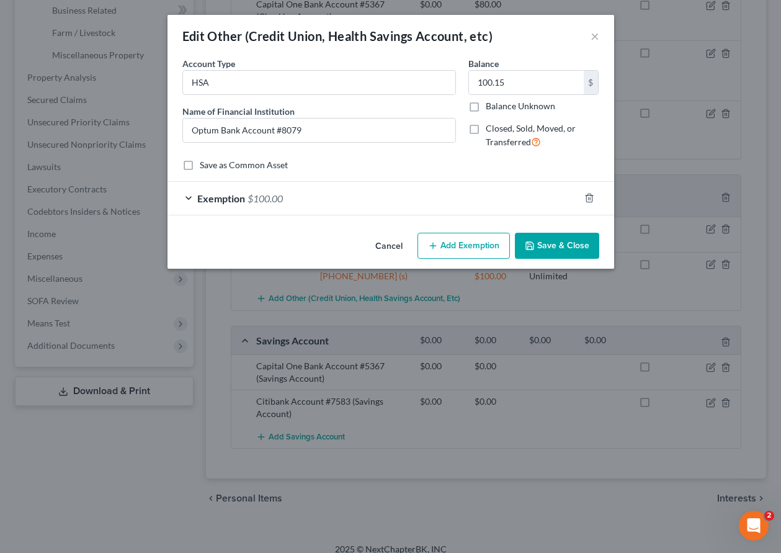
click at [392, 247] on button "Cancel" at bounding box center [388, 246] width 47 height 25
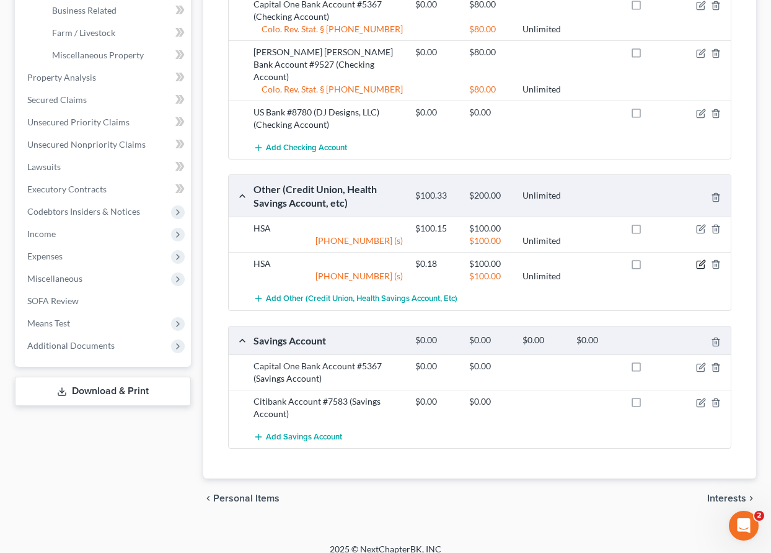
click at [699, 259] on icon "button" at bounding box center [701, 264] width 10 height 10
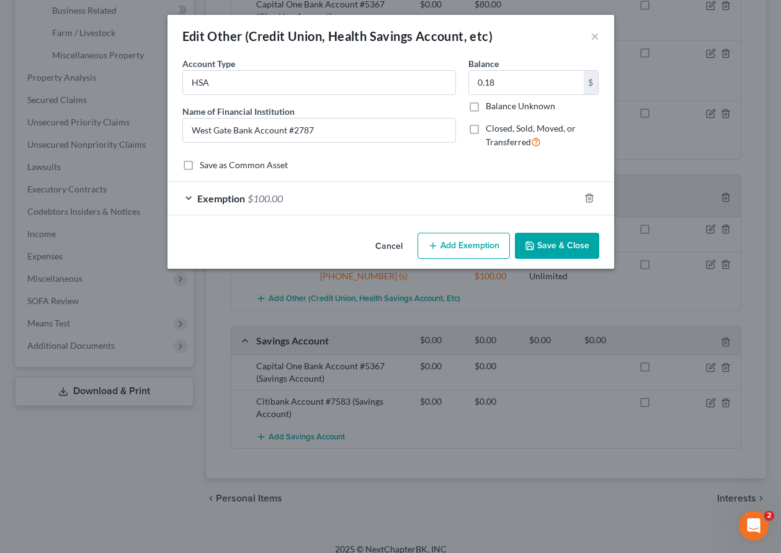
click at [582, 258] on button "Save & Close" at bounding box center [557, 246] width 84 height 26
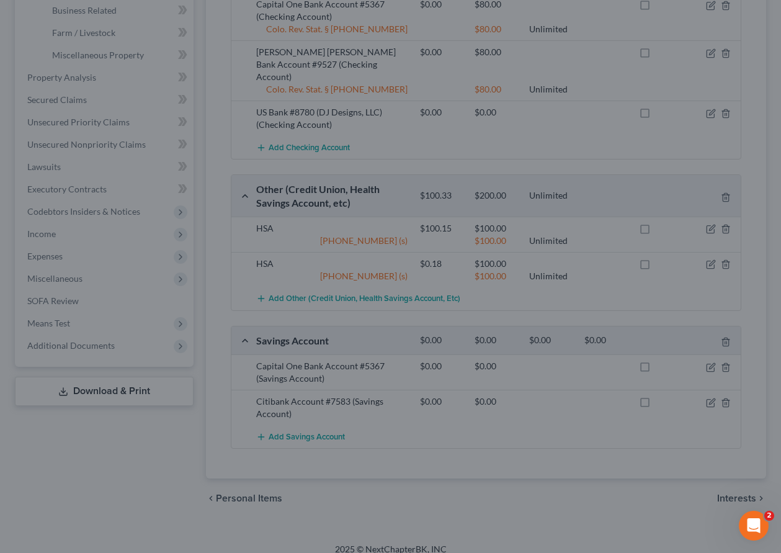
click at [581, 251] on div "Cancel Add Exemption Save & Close" at bounding box center [390, 233] width 388 height 35
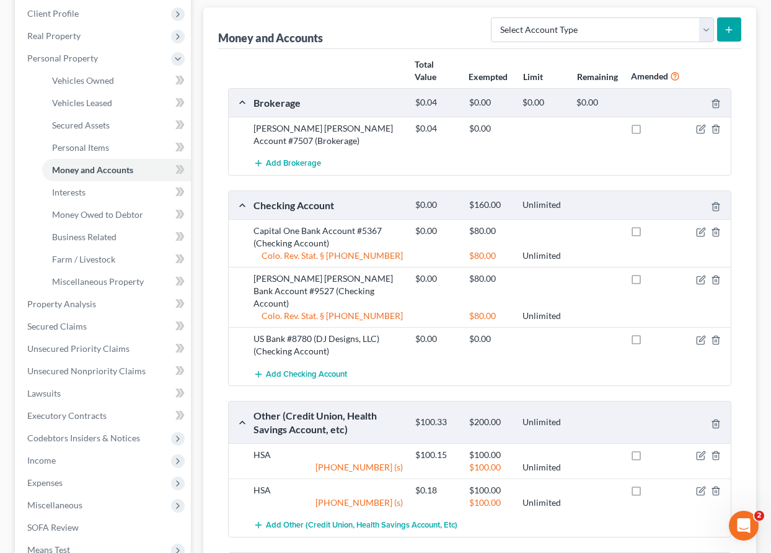
scroll to position [0, 0]
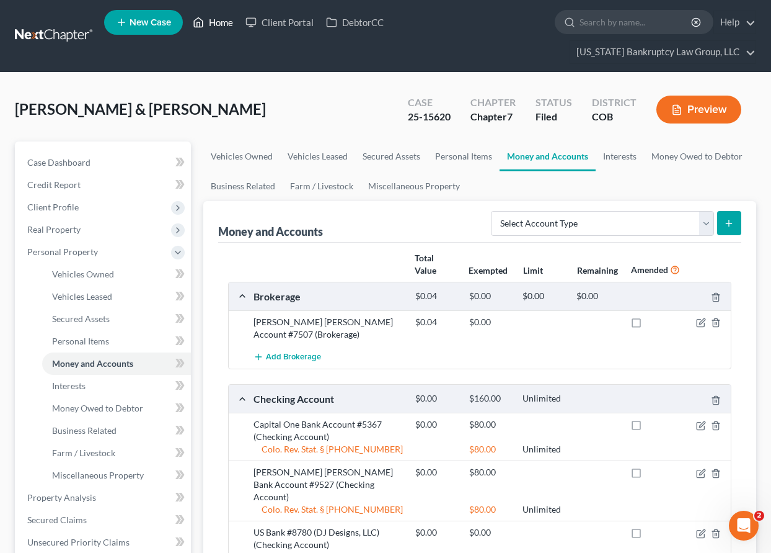
click at [210, 24] on link "Home" at bounding box center [213, 22] width 53 height 22
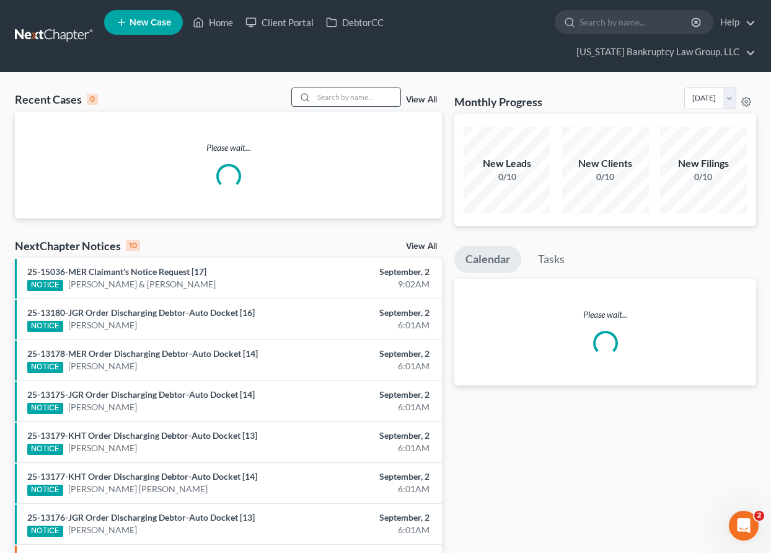
click at [347, 99] on input "search" at bounding box center [357, 97] width 87 height 18
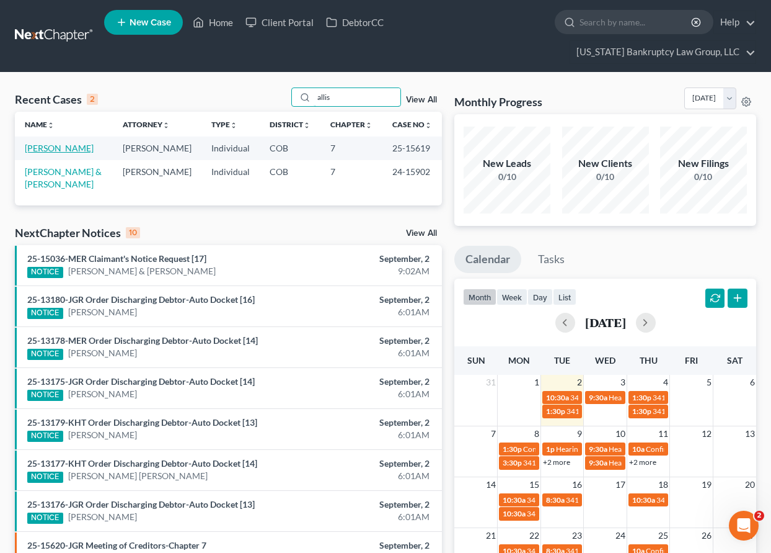
type input "allis"
click at [59, 150] on link "[PERSON_NAME]" at bounding box center [59, 148] width 69 height 11
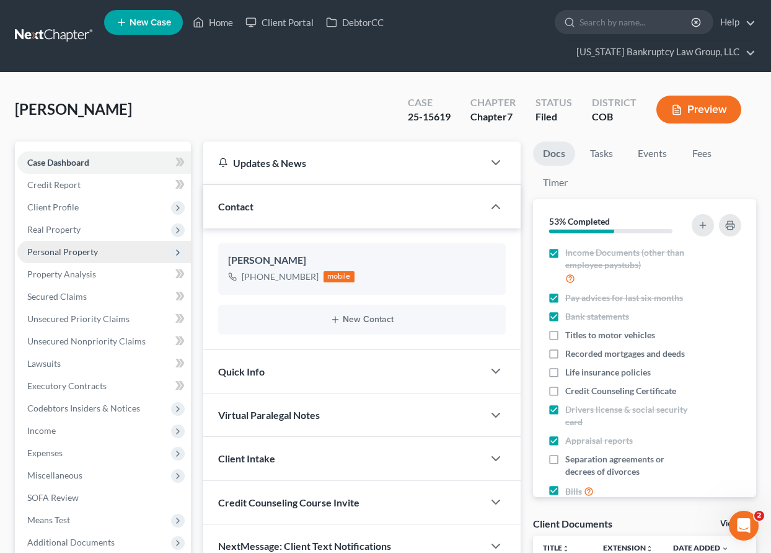
click at [71, 257] on span "Personal Property" at bounding box center [104, 252] width 174 height 22
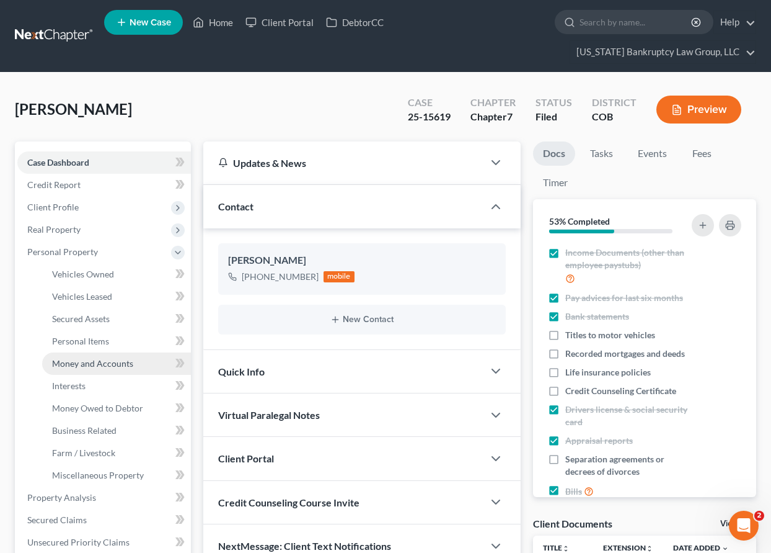
click at [83, 365] on span "Money and Accounts" at bounding box center [92, 363] width 81 height 11
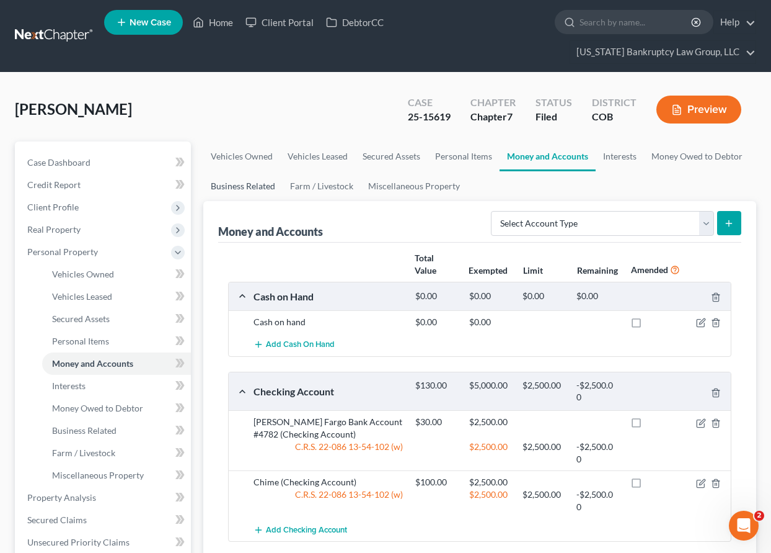
scroll to position [124, 0]
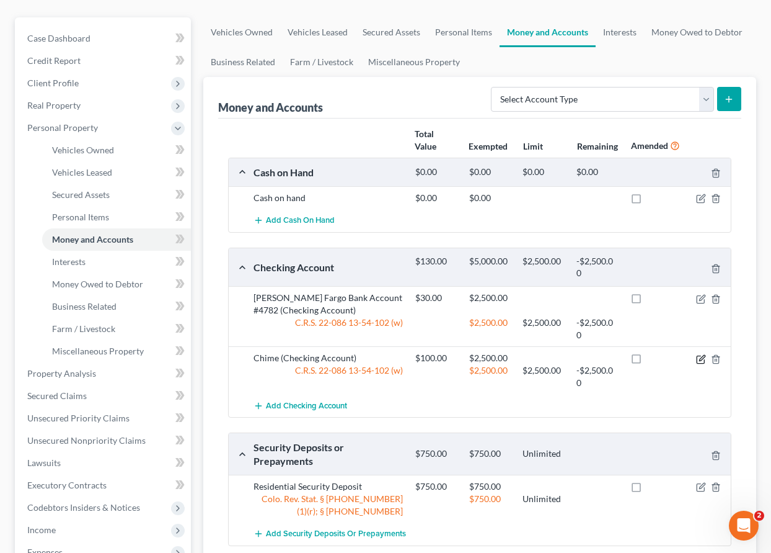
click at [701, 358] on icon "button" at bounding box center [702, 358] width 6 height 6
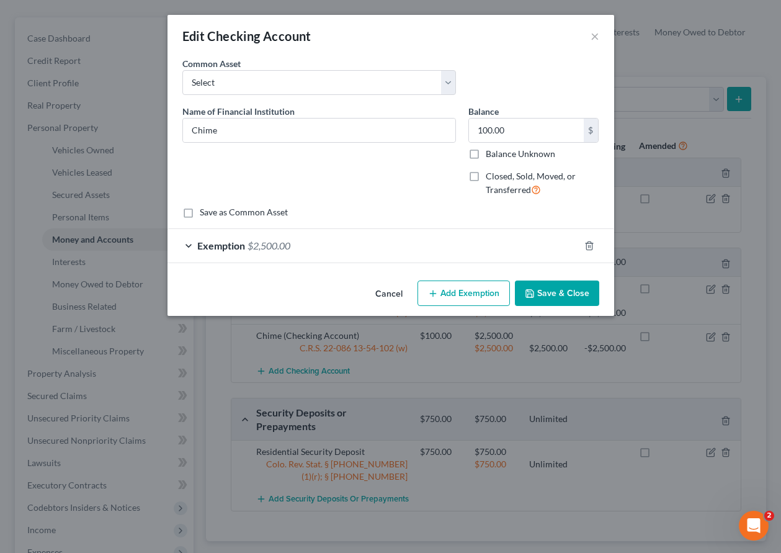
click at [387, 294] on button "Cancel" at bounding box center [388, 294] width 47 height 25
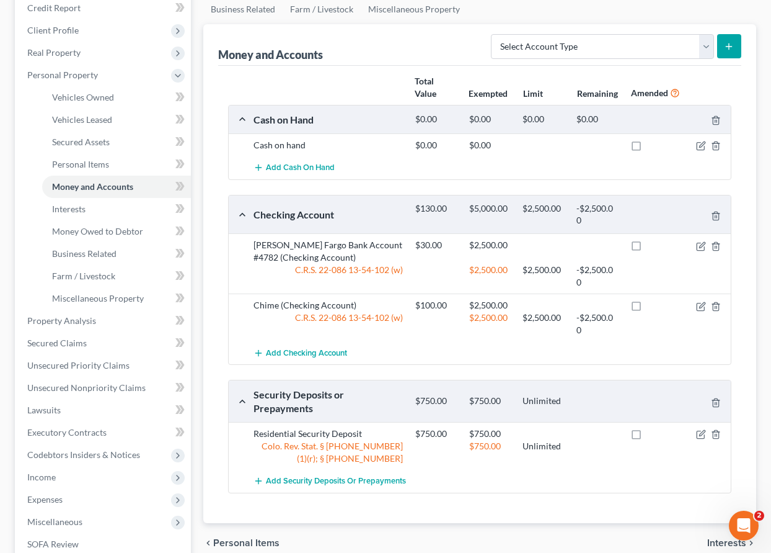
scroll to position [310, 0]
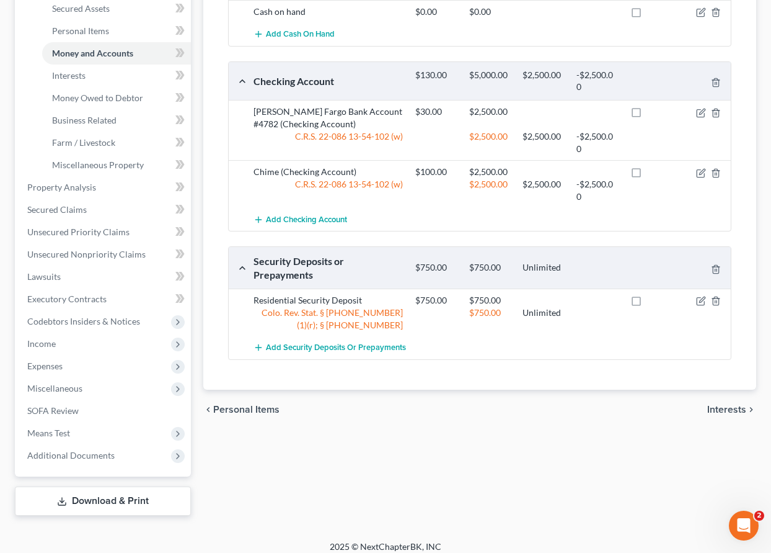
drag, startPoint x: 458, startPoint y: 451, endPoint x: 448, endPoint y: 445, distance: 11.2
click at [458, 451] on div "Vehicles Owned Vehicles Leased Secured Assets Personal Items Money and Accounts…" at bounding box center [480, 173] width 566 height 684
click at [81, 235] on span "Unsecured Priority Claims" at bounding box center [78, 231] width 102 height 11
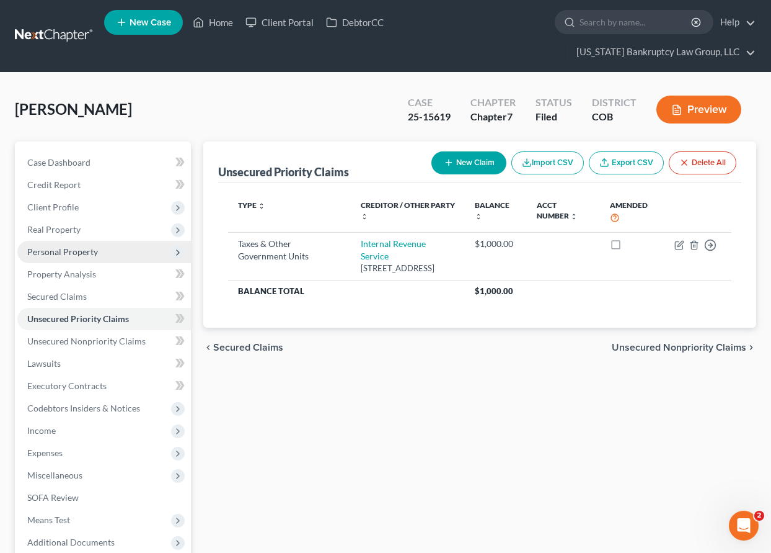
click at [76, 251] on span "Personal Property" at bounding box center [62, 251] width 71 height 11
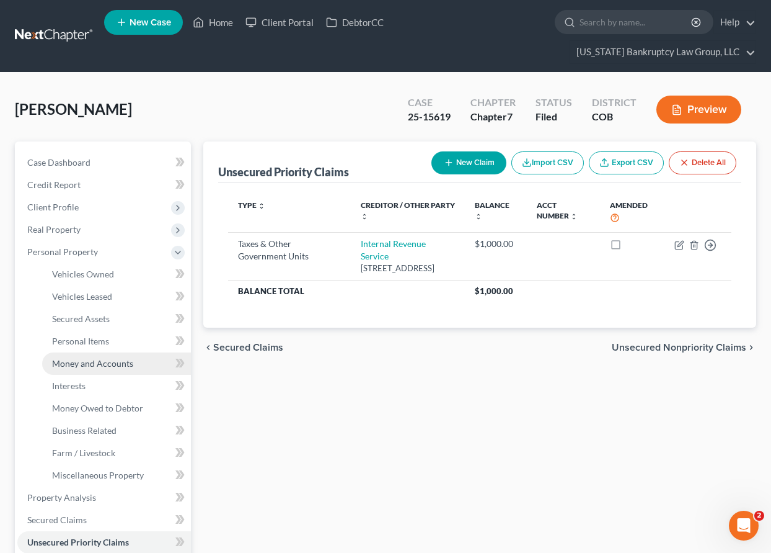
click at [104, 363] on span "Money and Accounts" at bounding box center [92, 363] width 81 height 11
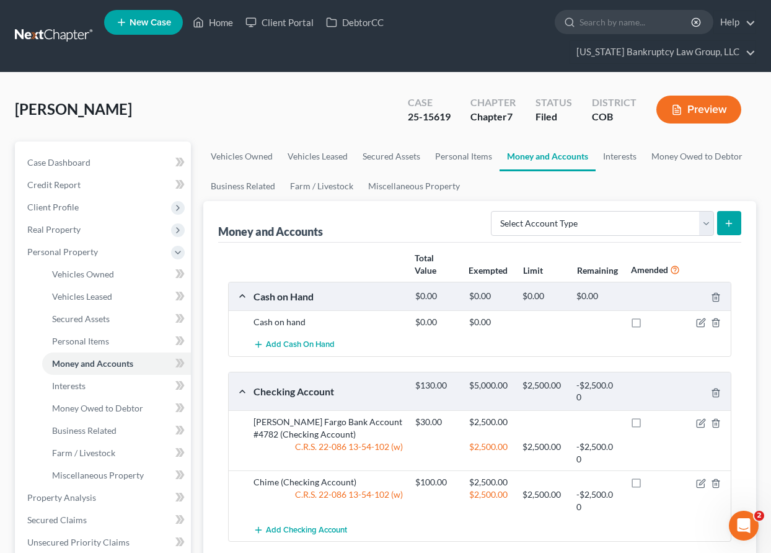
click at [344, 60] on ul "New Case Home Client Portal DebtorCC - No Result - See all results Or Press Ent…" at bounding box center [430, 36] width 652 height 60
click at [216, 26] on link "Home" at bounding box center [213, 22] width 53 height 22
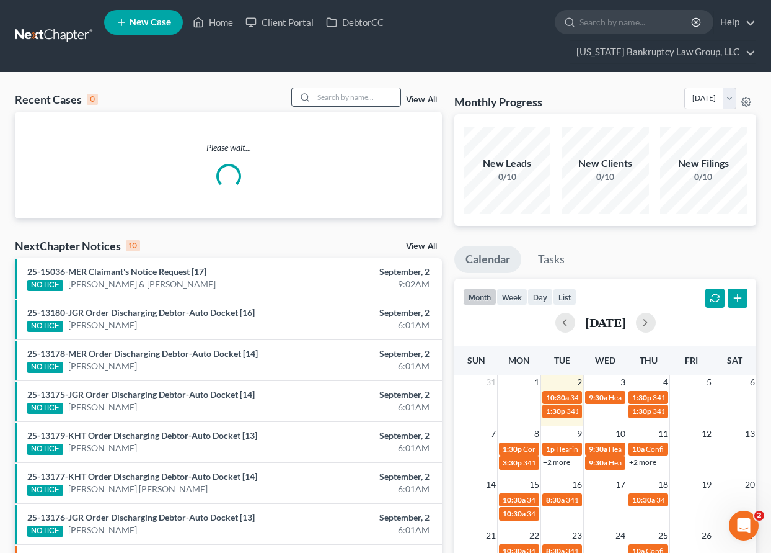
click at [328, 95] on input "search" at bounding box center [357, 97] width 87 height 18
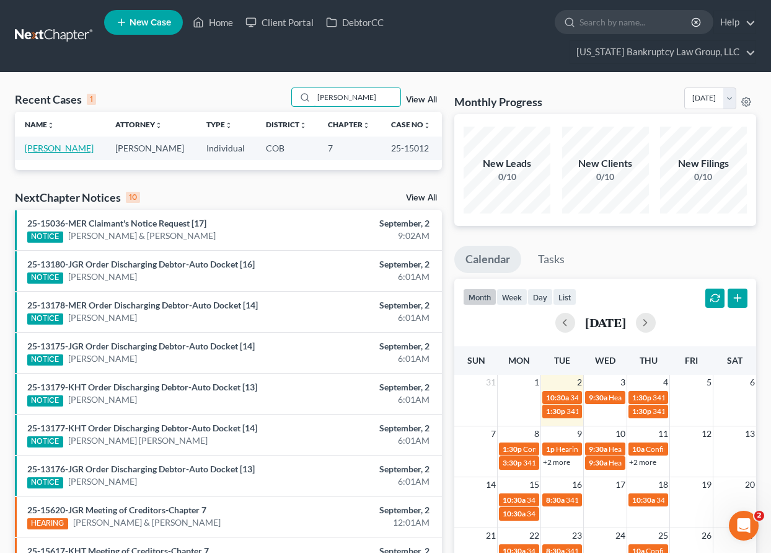
type input "[PERSON_NAME]"
click at [60, 148] on link "[PERSON_NAME]" at bounding box center [59, 148] width 69 height 11
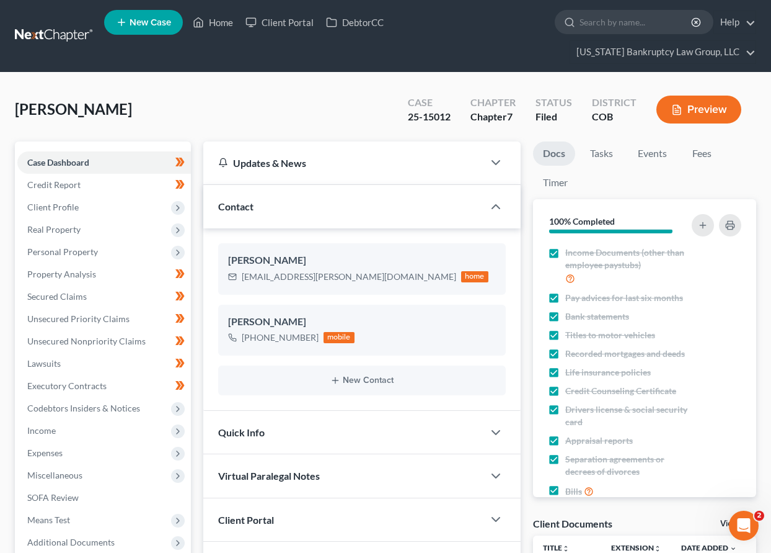
click at [354, 109] on div "[PERSON_NAME] Upgraded Case 25-15012 Chapter Chapter 7 Status [GEOGRAPHIC_DATA]…" at bounding box center [386, 114] width 742 height 54
click at [353, 125] on div "[PERSON_NAME] Upgraded Case 25-15012 Chapter Chapter 7 Status [GEOGRAPHIC_DATA]…" at bounding box center [386, 114] width 742 height 54
click at [47, 204] on span "Client Profile" at bounding box center [52, 207] width 51 height 11
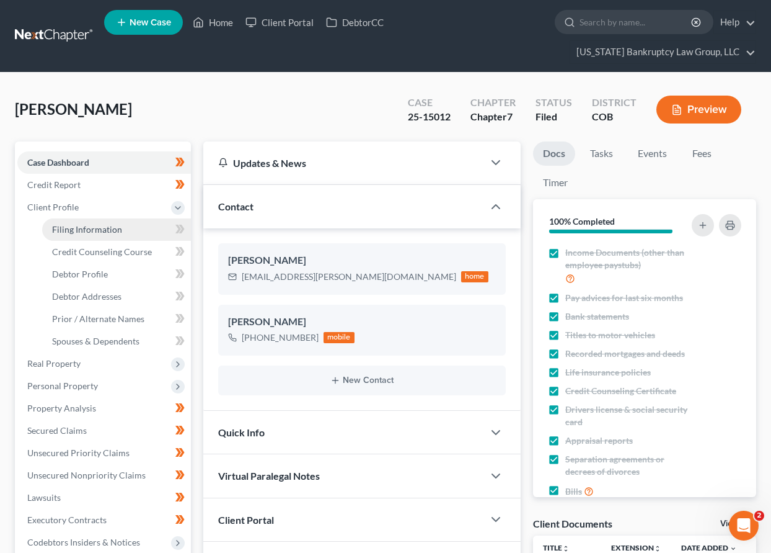
click at [91, 231] on span "Filing Information" at bounding box center [87, 229] width 70 height 11
select select "1"
select select "0"
select select "11"
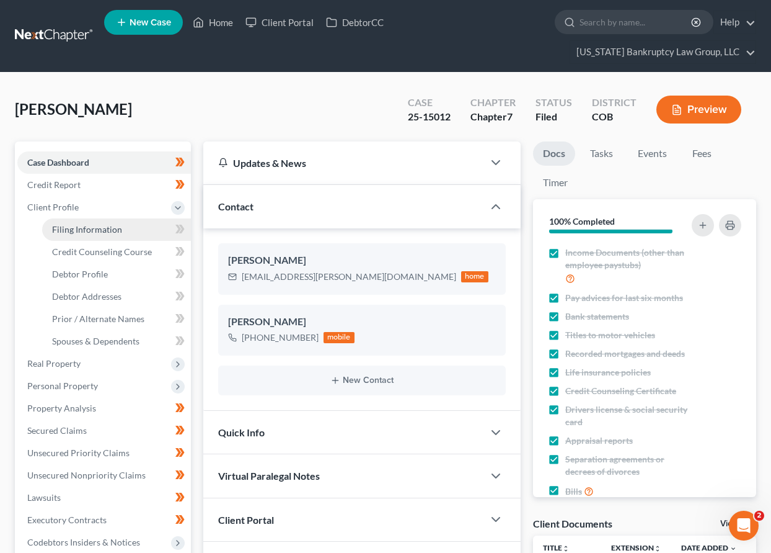
select select "0"
select select "5"
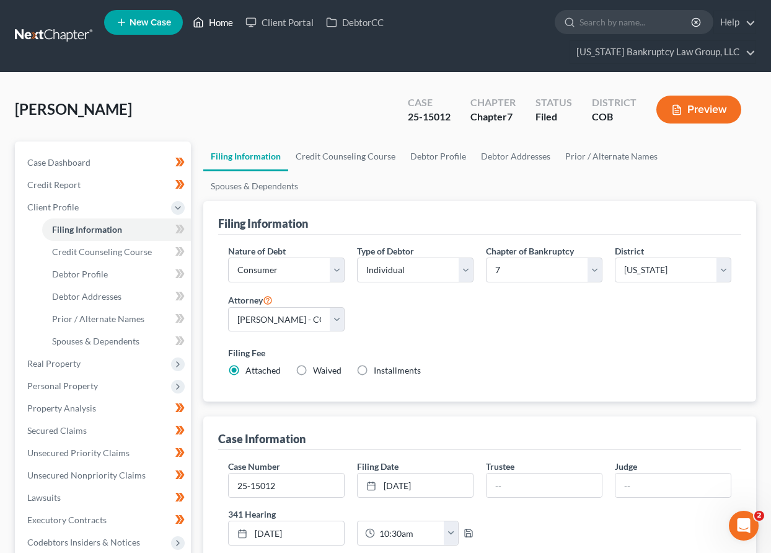
click at [224, 22] on link "Home" at bounding box center [213, 22] width 53 height 22
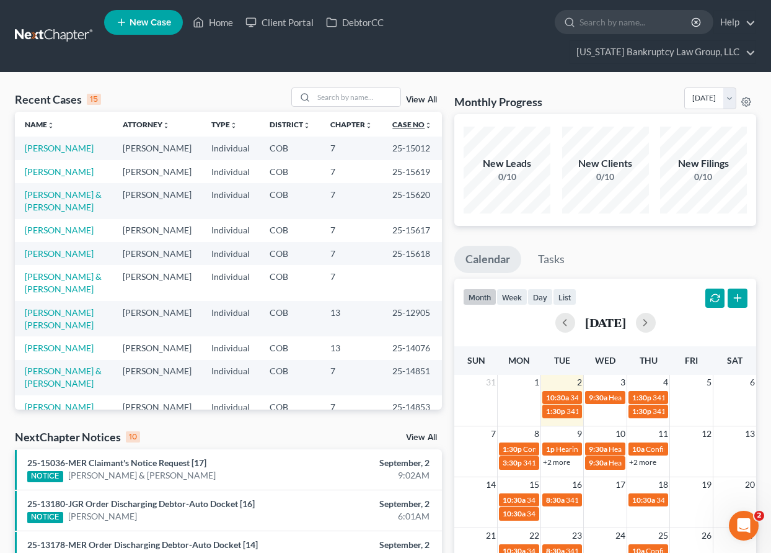
click at [409, 122] on link "Case No unfold_more expand_more expand_less" at bounding box center [413, 124] width 40 height 9
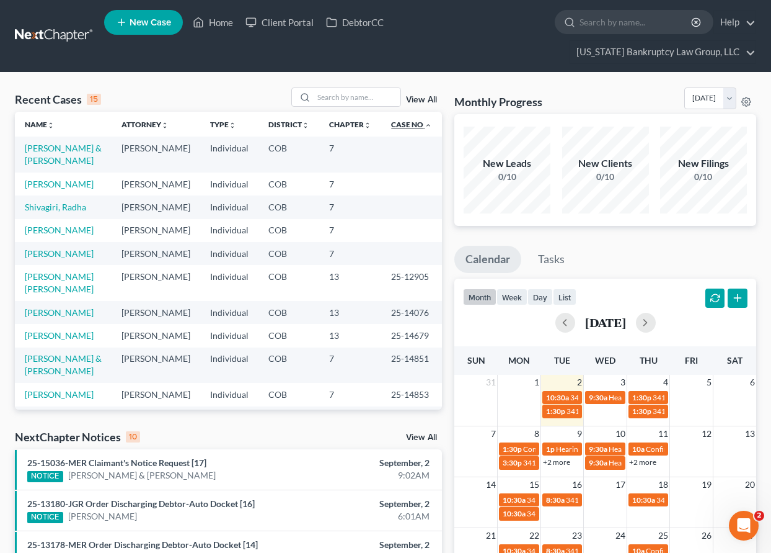
click at [409, 122] on link "Case No unfold_more expand_more expand_less" at bounding box center [411, 124] width 41 height 9
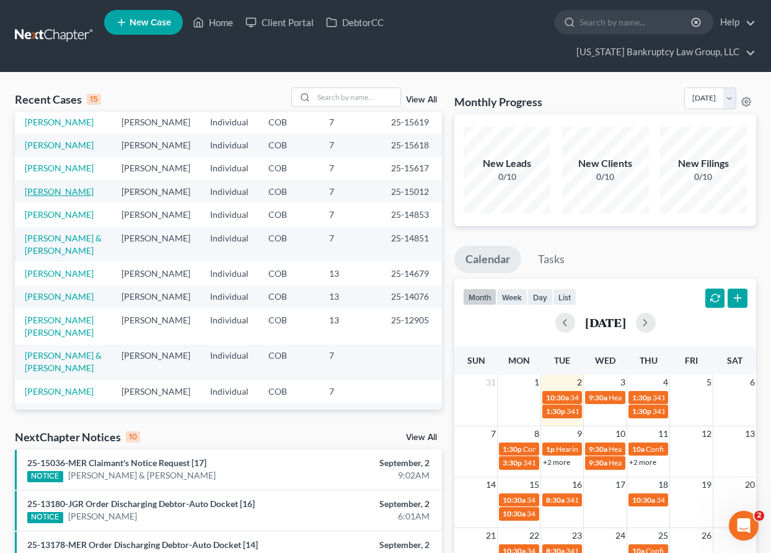
scroll to position [124, 0]
